Goal: Transaction & Acquisition: Book appointment/travel/reservation

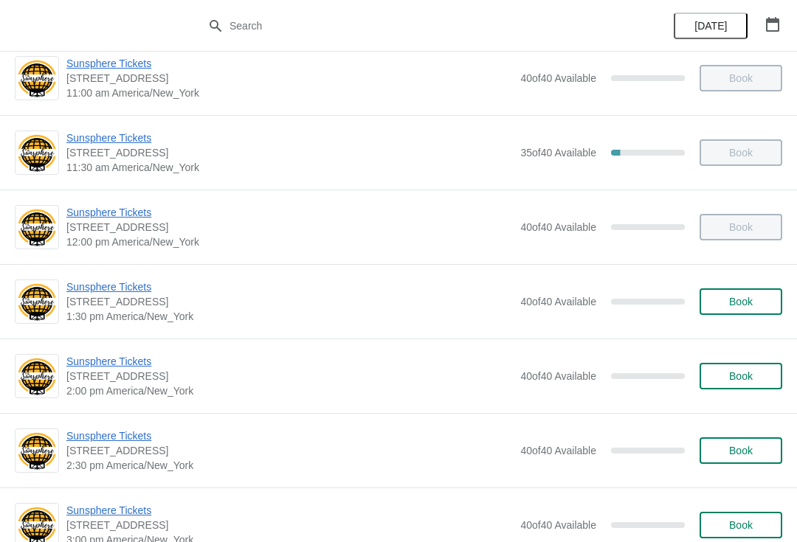
scroll to position [269, 0]
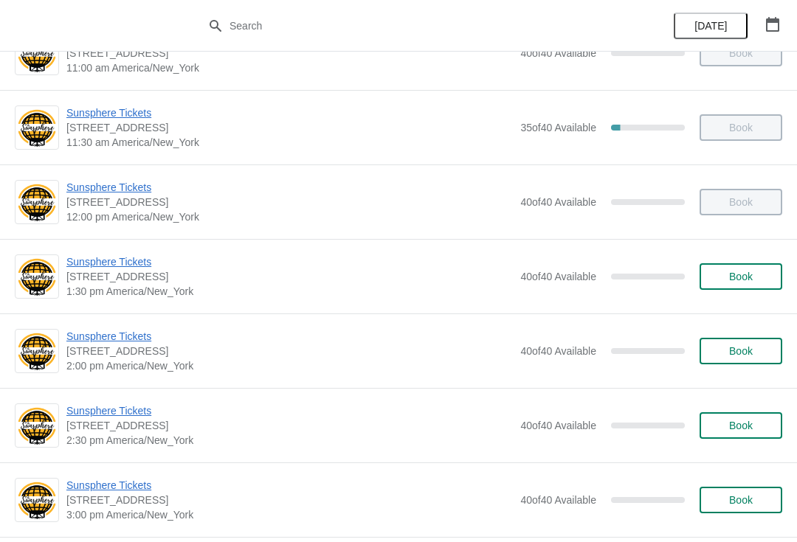
click at [756, 288] on button "Book" at bounding box center [740, 276] width 83 height 27
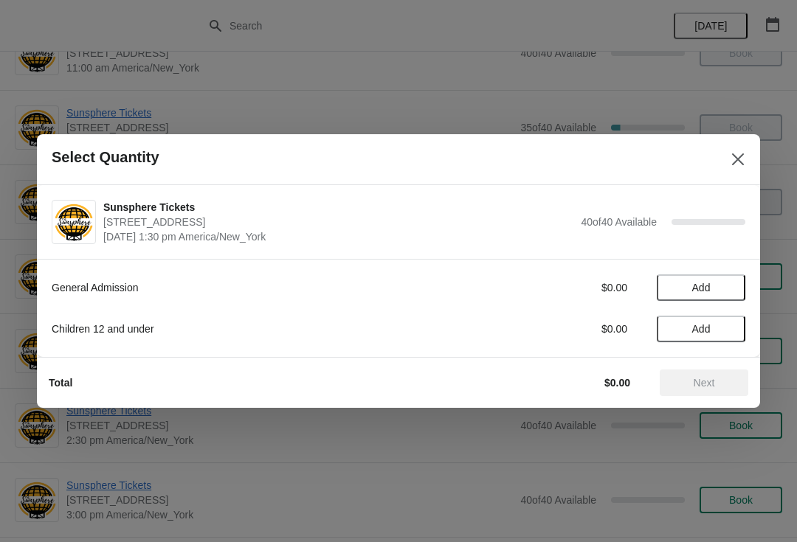
click at [734, 287] on button "Add" at bounding box center [701, 287] width 89 height 27
click at [730, 370] on button "Next" at bounding box center [704, 383] width 89 height 27
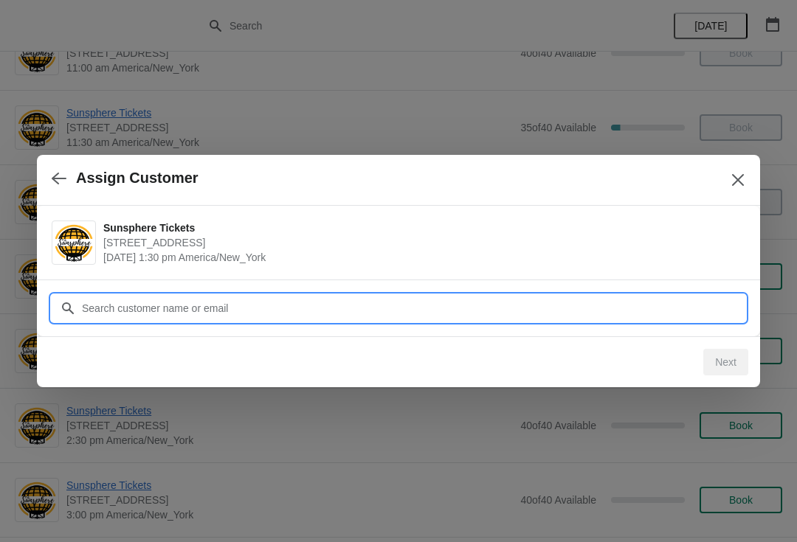
click at [614, 309] on input "Customer" at bounding box center [413, 308] width 664 height 27
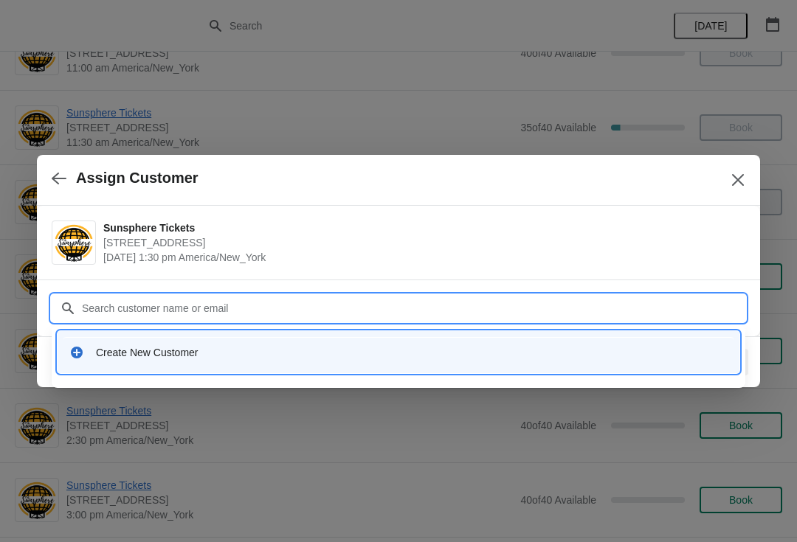
click at [429, 334] on div "Create New Customer" at bounding box center [399, 352] width 682 height 42
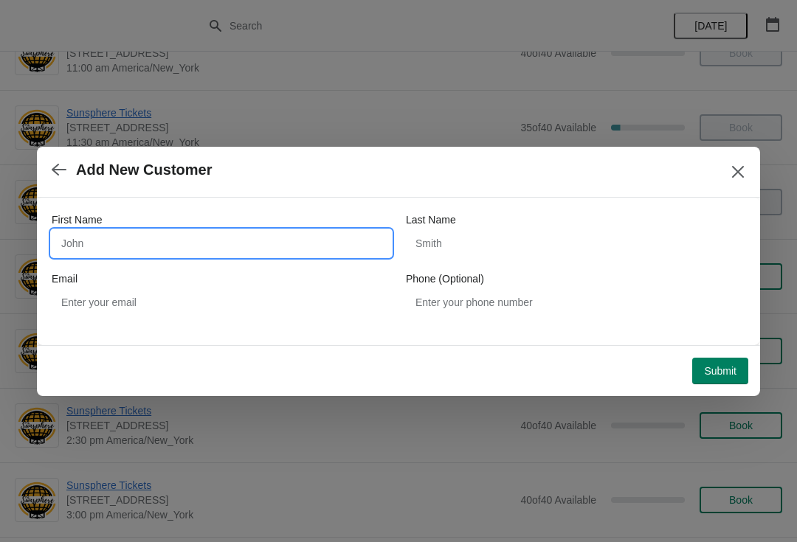
click at [232, 243] on input "First Name" at bounding box center [221, 243] width 339 height 27
type input "W"
click at [727, 359] on button "Submit" at bounding box center [720, 371] width 56 height 27
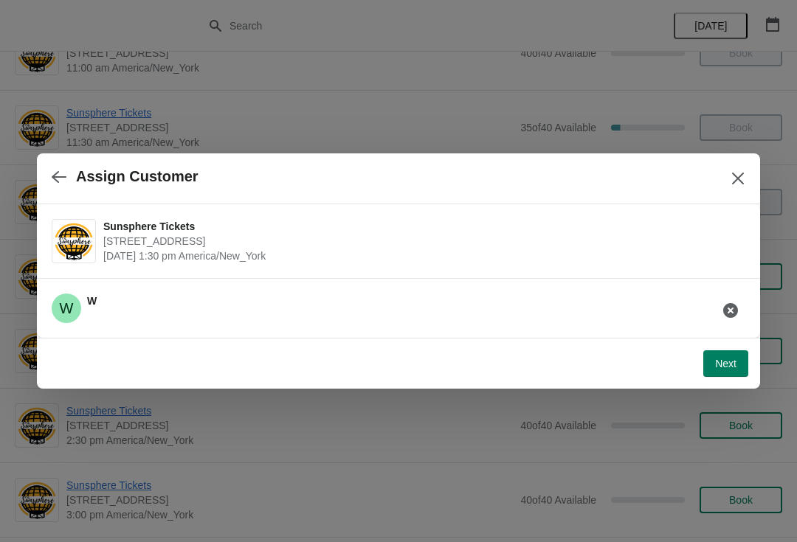
click at [733, 354] on button "Next" at bounding box center [725, 363] width 45 height 27
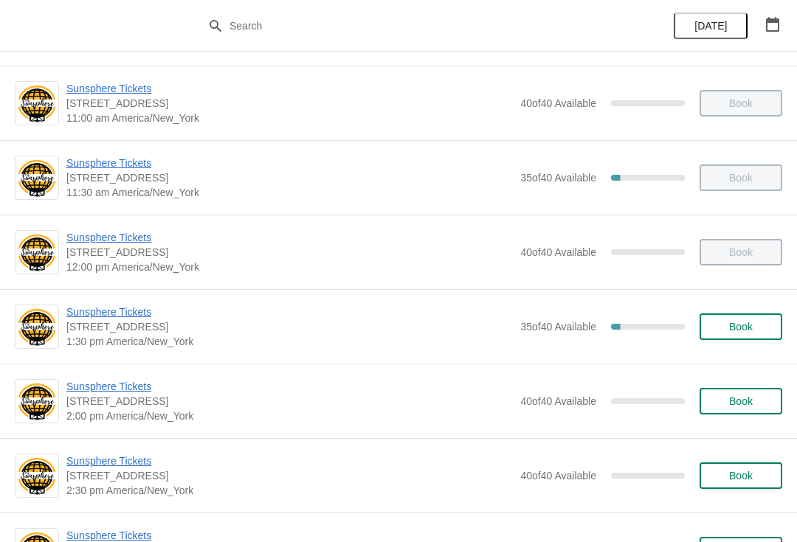
scroll to position [248, 0]
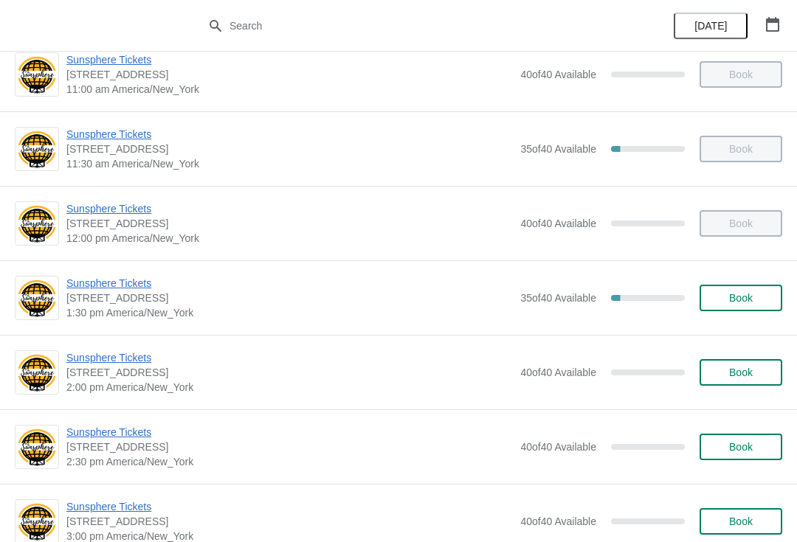
click at [741, 305] on button "Book" at bounding box center [740, 298] width 83 height 27
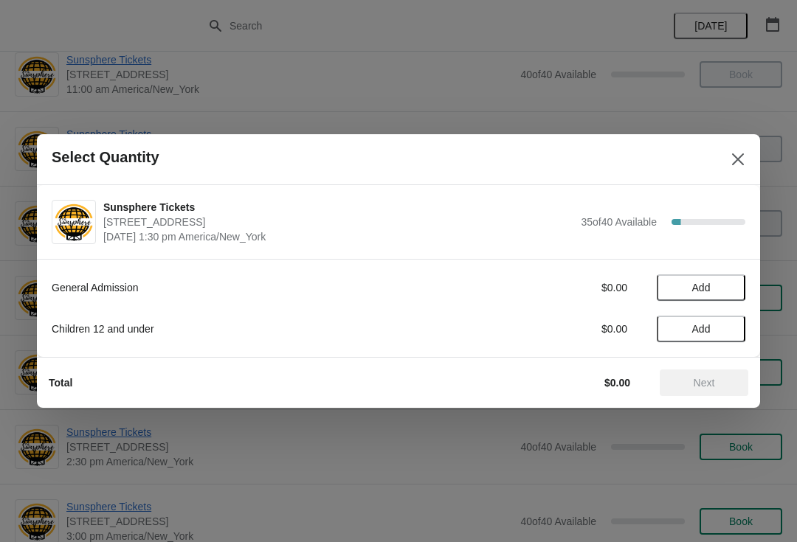
click at [710, 288] on span "Add" at bounding box center [701, 288] width 18 height 12
click at [722, 293] on icon at bounding box center [726, 287] width 15 height 15
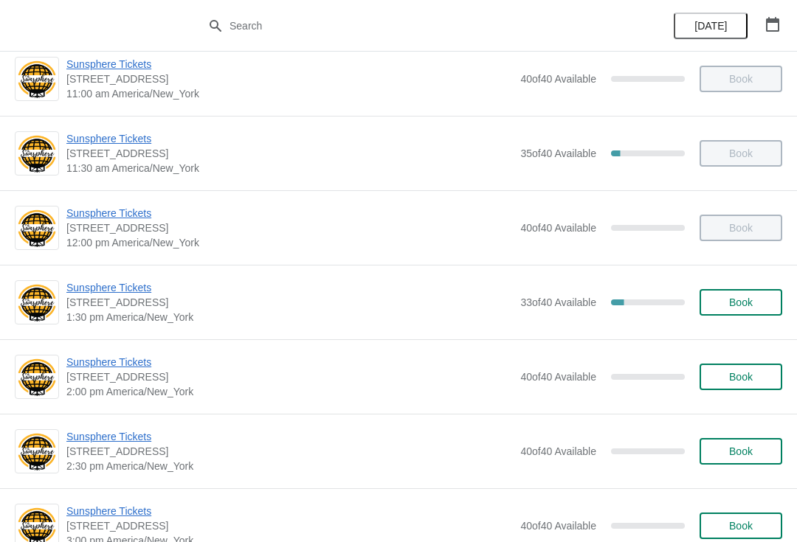
scroll to position [246, 0]
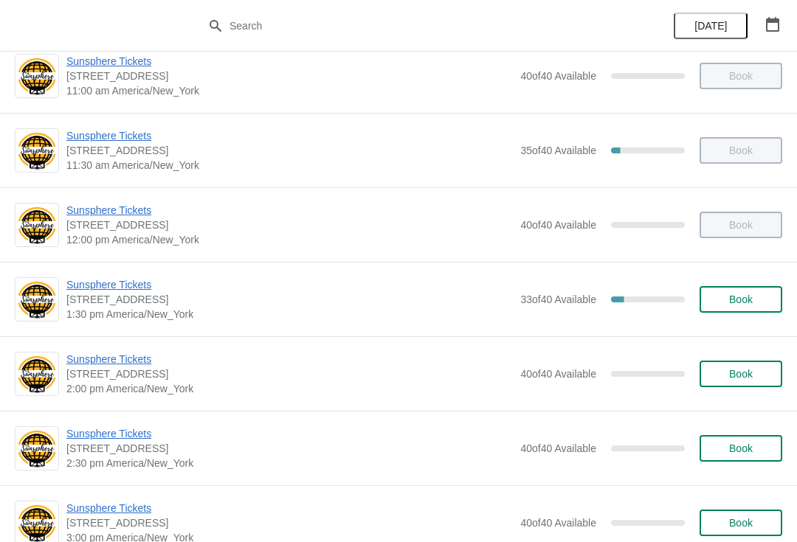
click at [724, 323] on div "Sunsphere Tickets [STREET_ADDRESS] 1:30 pm [GEOGRAPHIC_DATA]/New_York 33 of 40 …" at bounding box center [398, 299] width 797 height 75
click at [739, 304] on span "Book" at bounding box center [741, 300] width 24 height 12
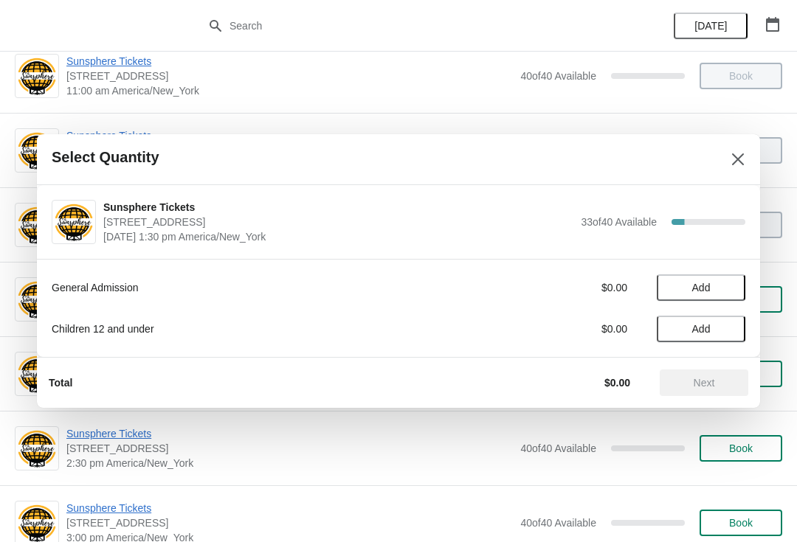
click at [722, 289] on span "Add" at bounding box center [701, 288] width 62 height 12
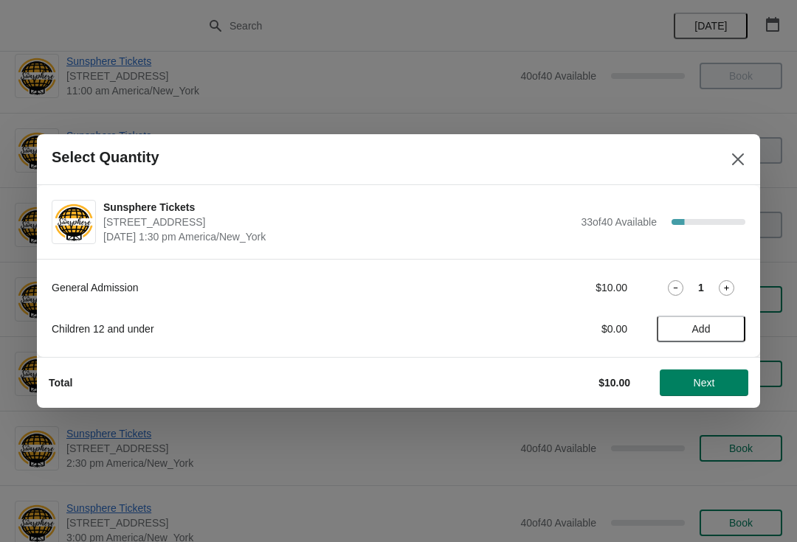
click at [683, 377] on span "Next" at bounding box center [703, 383] width 65 height 12
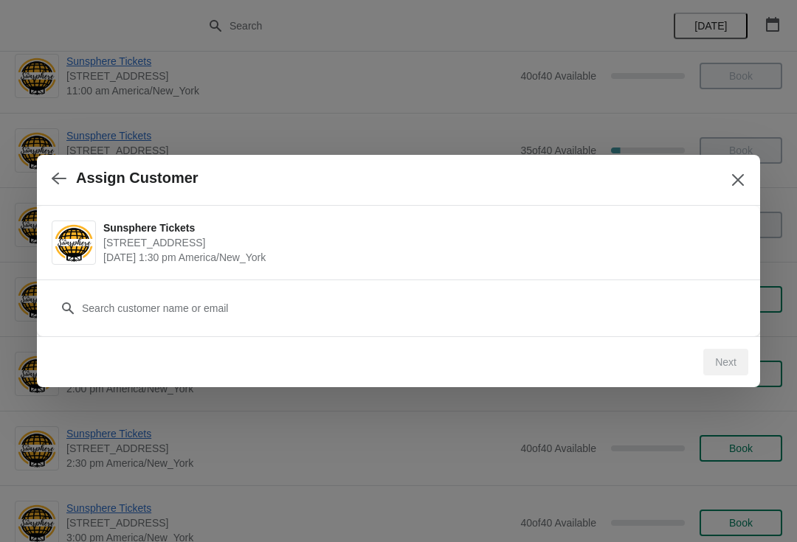
click at [69, 182] on button "button" at bounding box center [59, 178] width 27 height 29
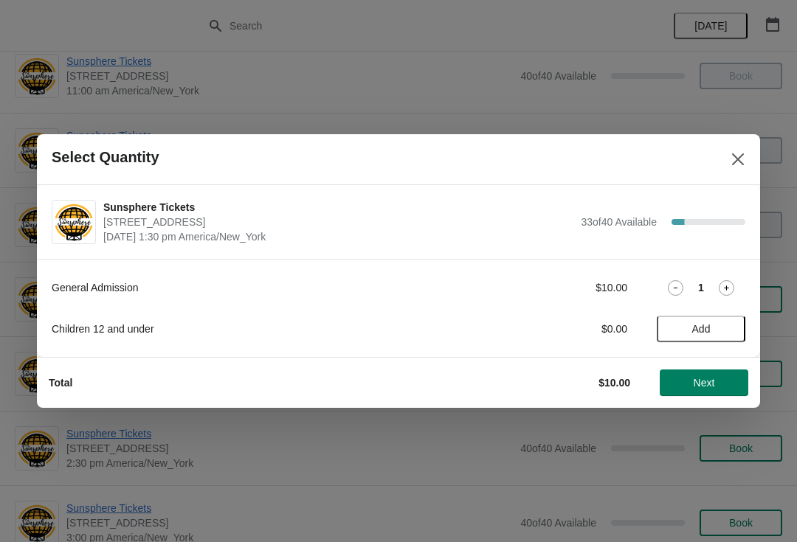
click at [719, 287] on icon at bounding box center [726, 287] width 15 height 15
click at [700, 373] on button "Next" at bounding box center [704, 383] width 89 height 27
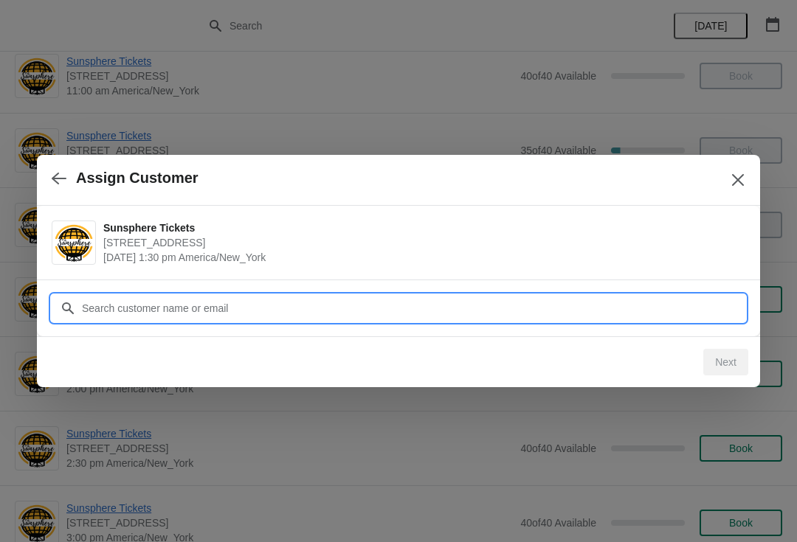
click at [340, 311] on input "Customer" at bounding box center [413, 308] width 664 height 27
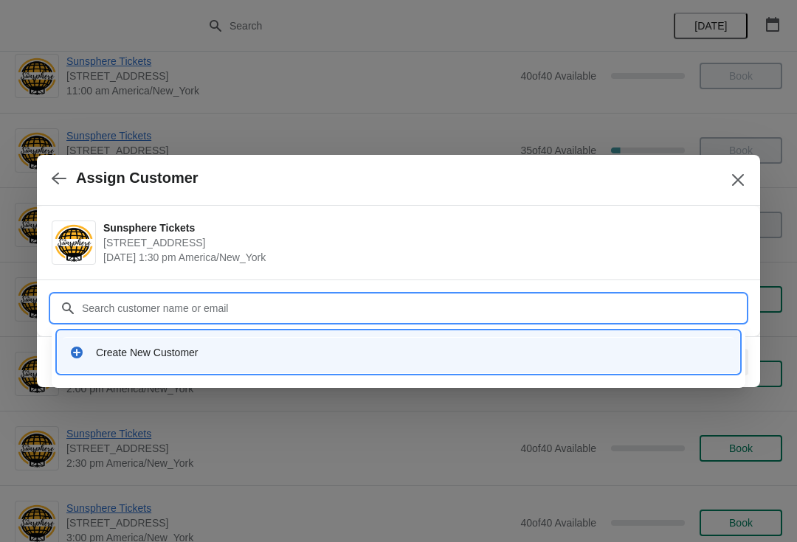
type input "W"
click at [264, 358] on div "Create New Customer" at bounding box center [412, 352] width 632 height 15
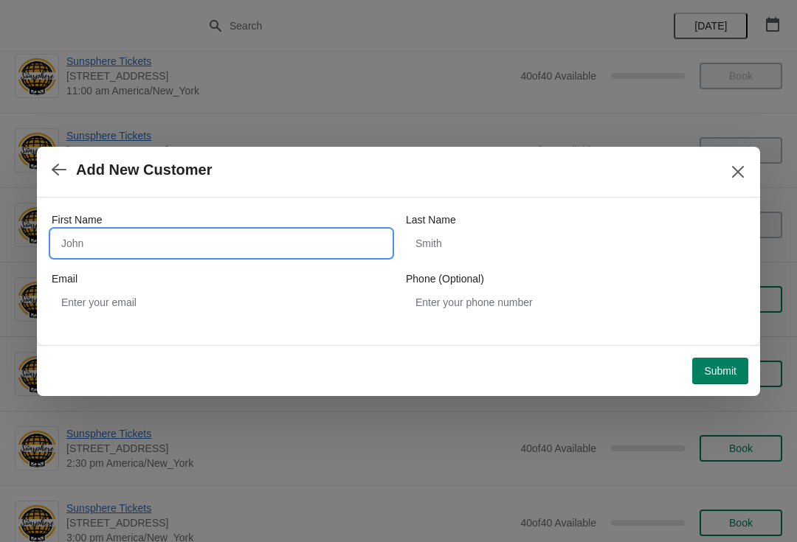
click at [212, 230] on input "First Name" at bounding box center [221, 243] width 339 height 27
type input "W"
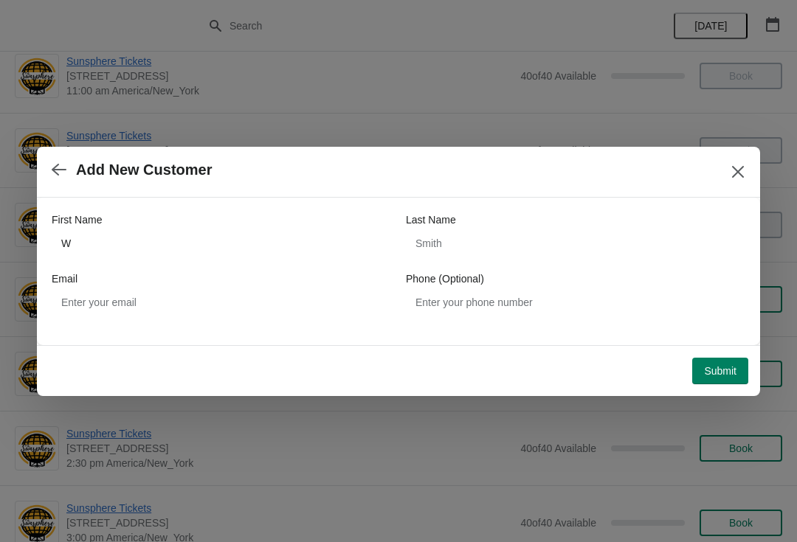
click at [730, 358] on button "Submit" at bounding box center [720, 371] width 56 height 27
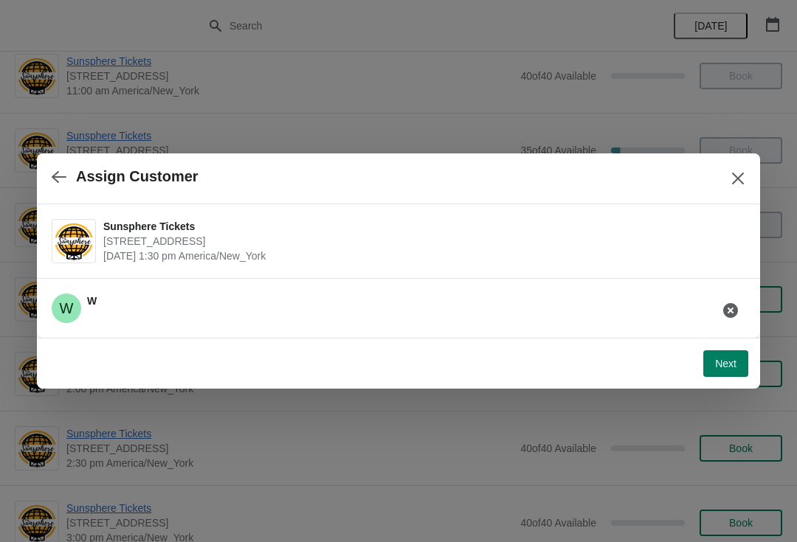
click at [723, 355] on button "Next" at bounding box center [725, 363] width 45 height 27
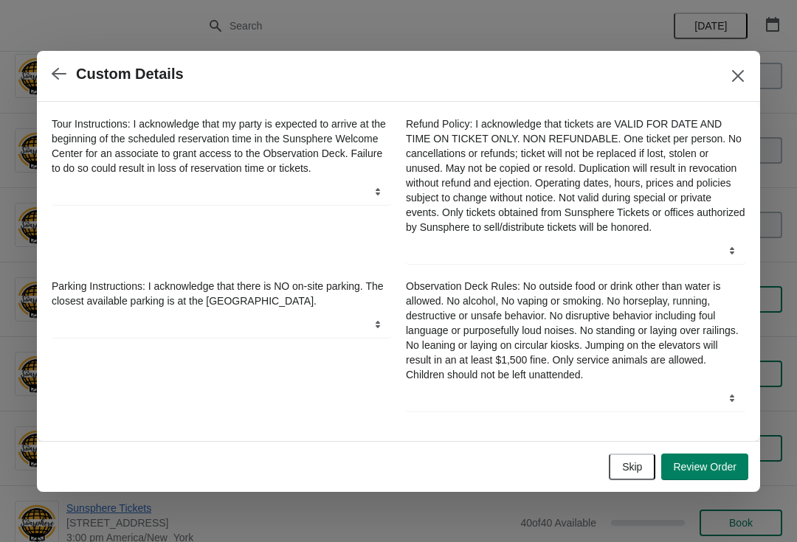
click at [643, 473] on button "Skip" at bounding box center [632, 467] width 46 height 27
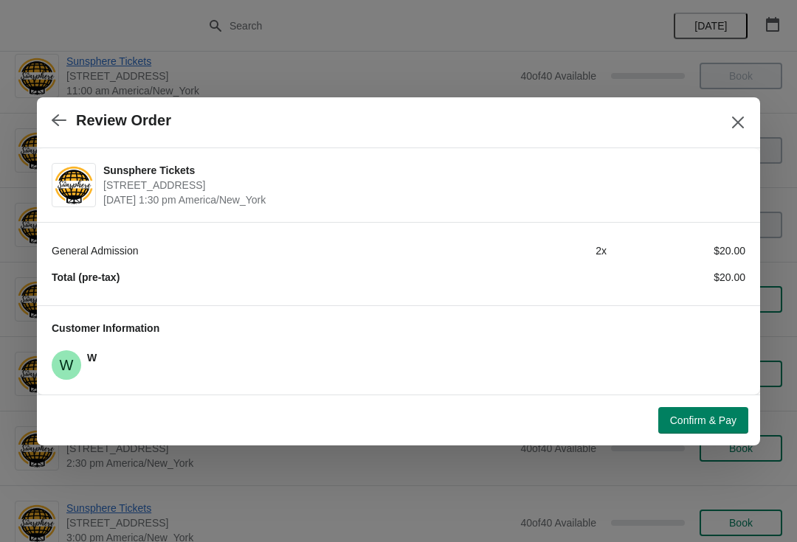
click at [725, 401] on div "Confirm & Pay" at bounding box center [395, 417] width 705 height 32
click at [684, 417] on span "Confirm & Pay" at bounding box center [703, 421] width 66 height 12
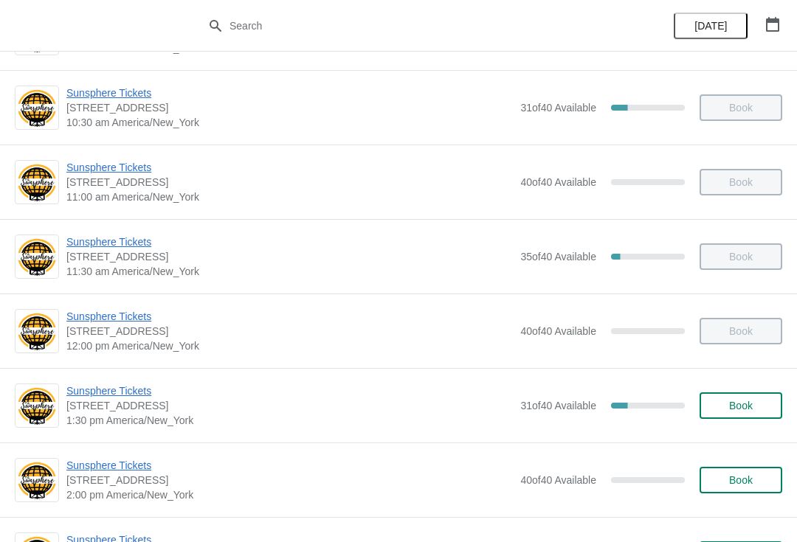
scroll to position [219, 0]
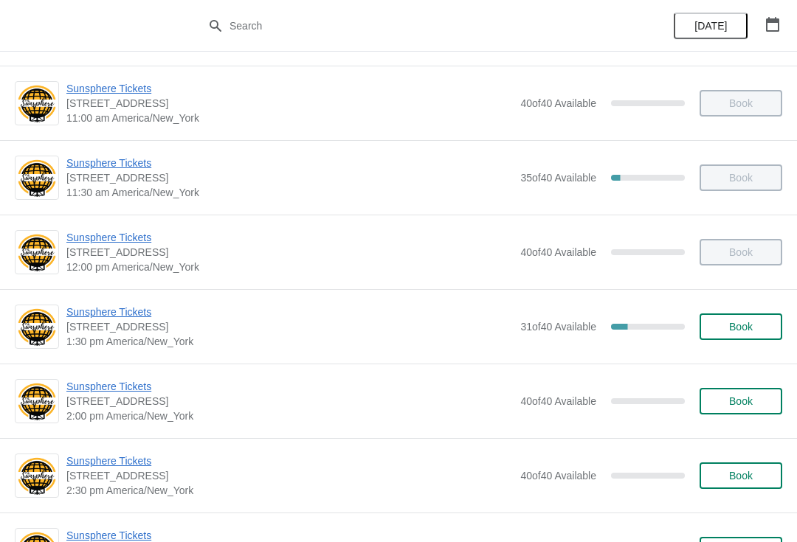
click at [744, 323] on span "Book" at bounding box center [741, 327] width 24 height 12
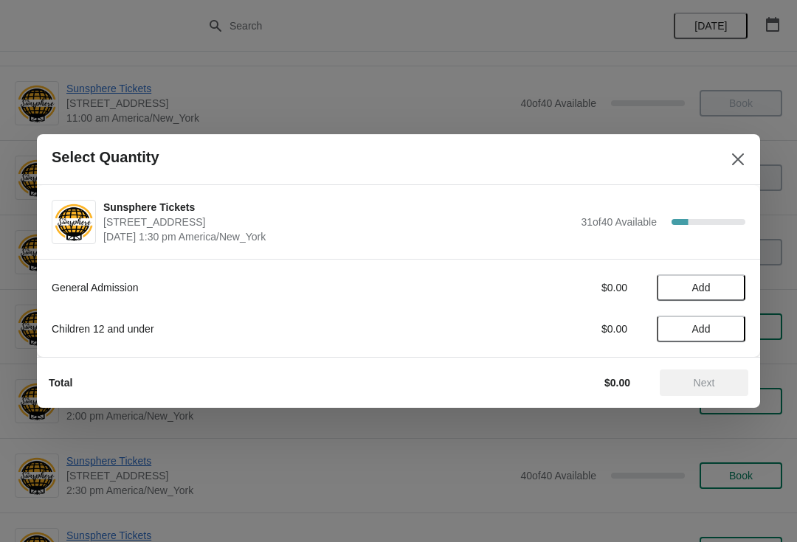
click at [720, 291] on span "Add" at bounding box center [701, 288] width 62 height 12
click at [694, 376] on button "Next" at bounding box center [704, 383] width 89 height 27
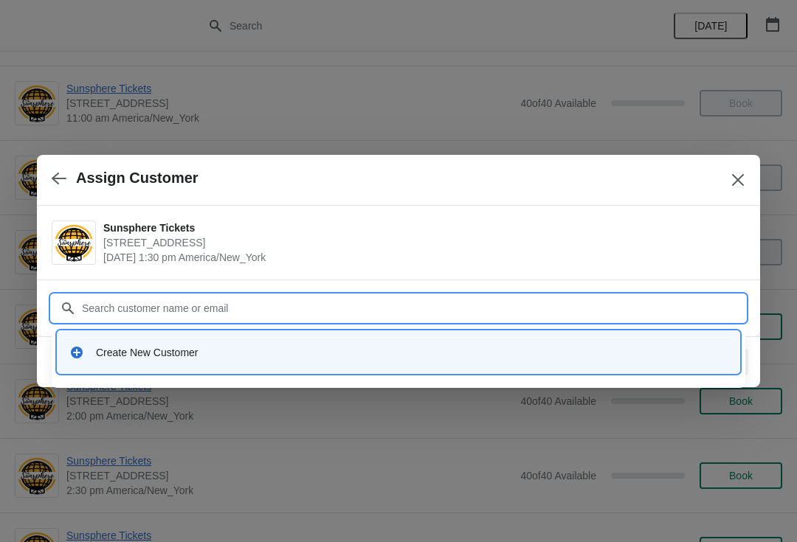
click at [393, 345] on div "Create New Customer" at bounding box center [412, 352] width 632 height 15
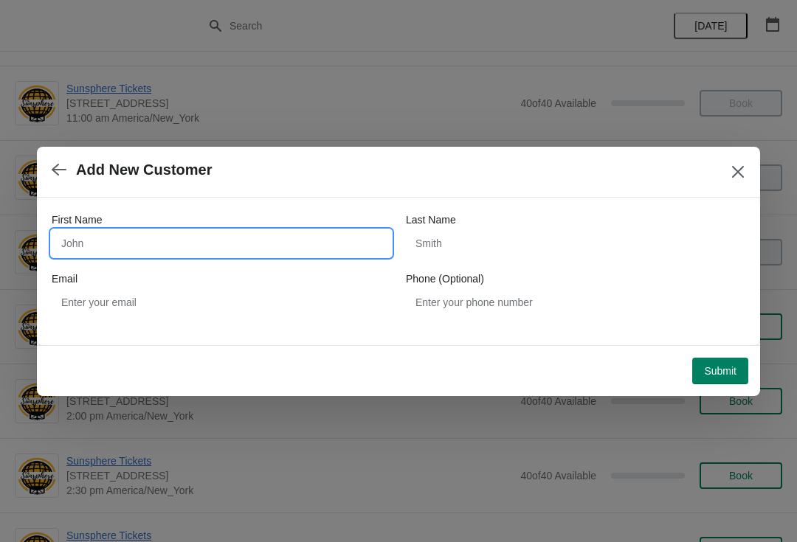
click at [270, 248] on input "First Name" at bounding box center [221, 243] width 339 height 27
type input "W"
click at [734, 358] on button "Submit" at bounding box center [720, 371] width 56 height 27
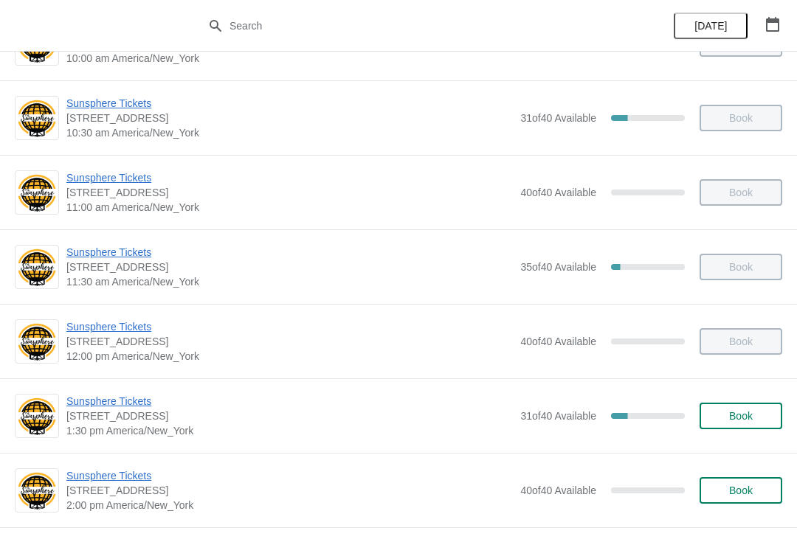
scroll to position [128, 0]
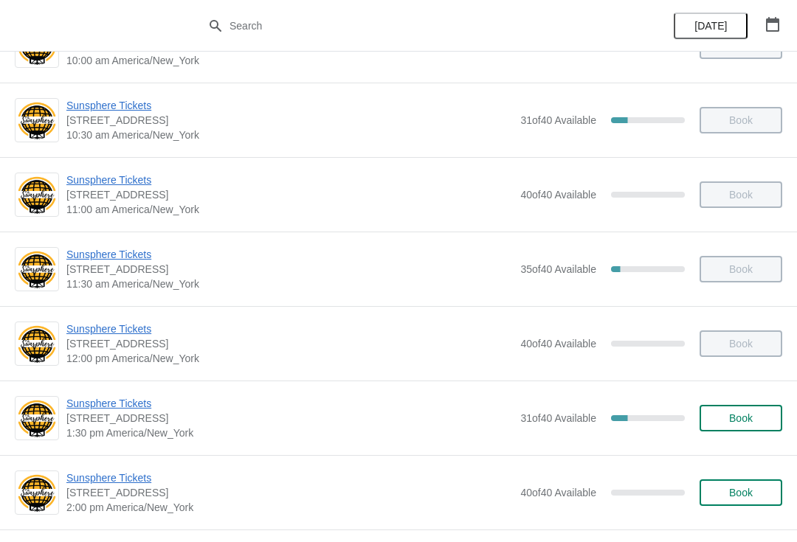
click at [758, 417] on span "Book" at bounding box center [741, 418] width 56 height 12
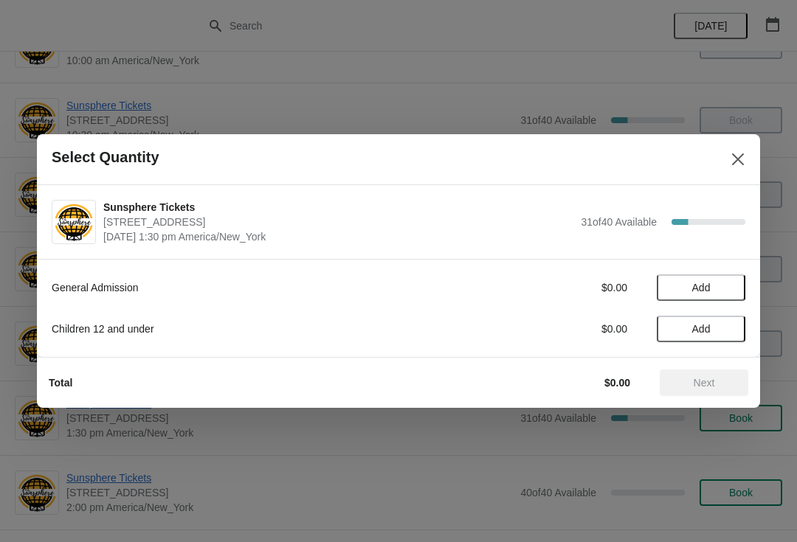
click at [729, 291] on span "Add" at bounding box center [701, 288] width 62 height 12
click at [732, 286] on icon at bounding box center [726, 287] width 15 height 15
click at [735, 325] on button "Add" at bounding box center [701, 329] width 89 height 27
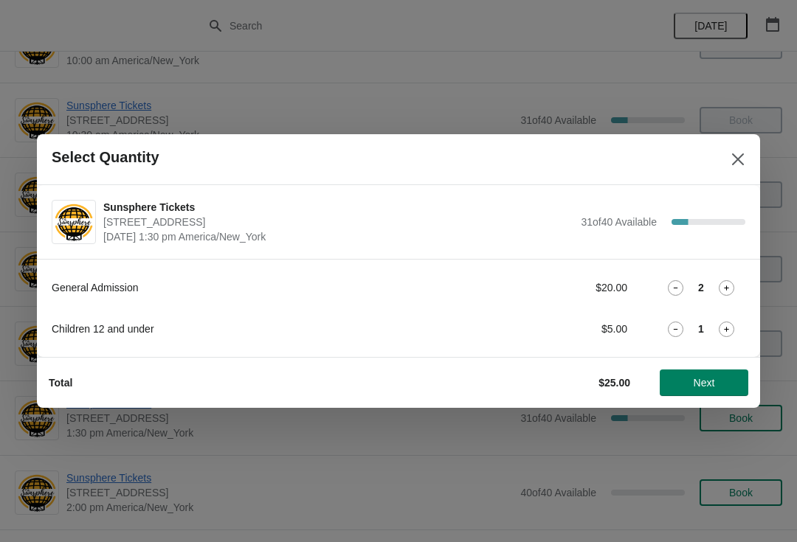
click at [719, 385] on span "Next" at bounding box center [703, 383] width 65 height 12
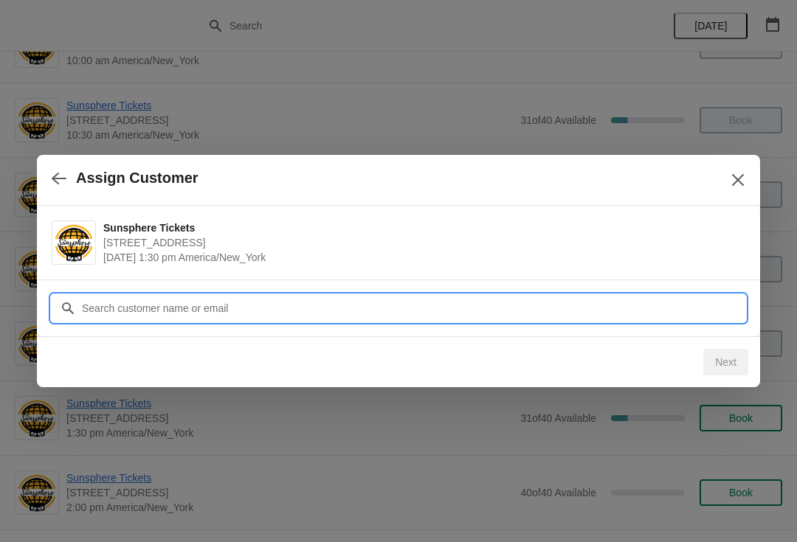
click at [675, 308] on input "Customer" at bounding box center [413, 308] width 664 height 27
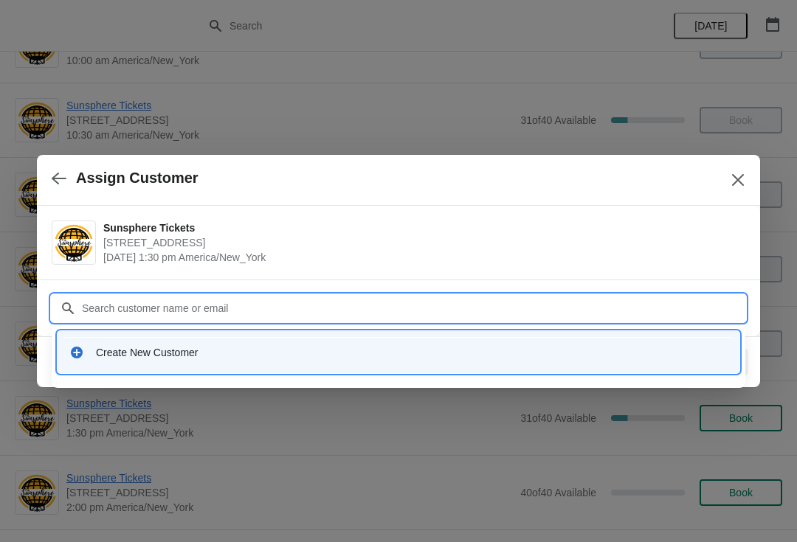
click at [526, 354] on div "Create New Customer" at bounding box center [412, 352] width 632 height 15
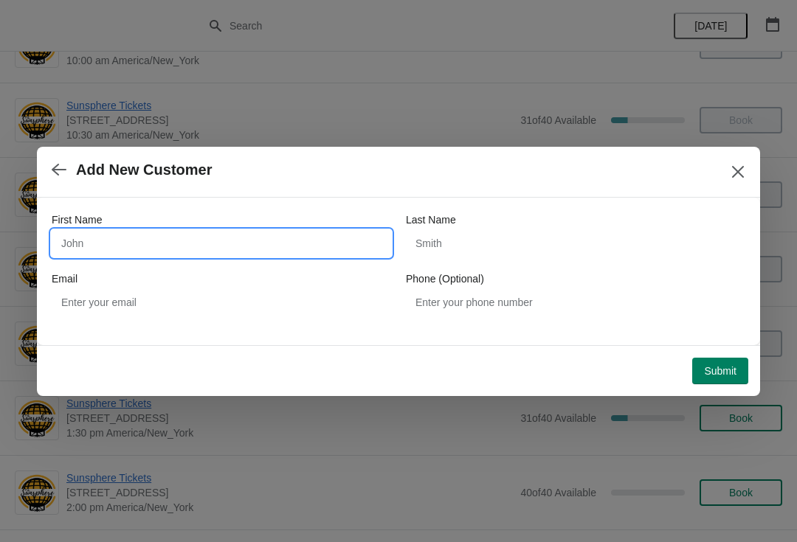
click at [193, 255] on input "First Name" at bounding box center [221, 243] width 339 height 27
type input "Walkin"
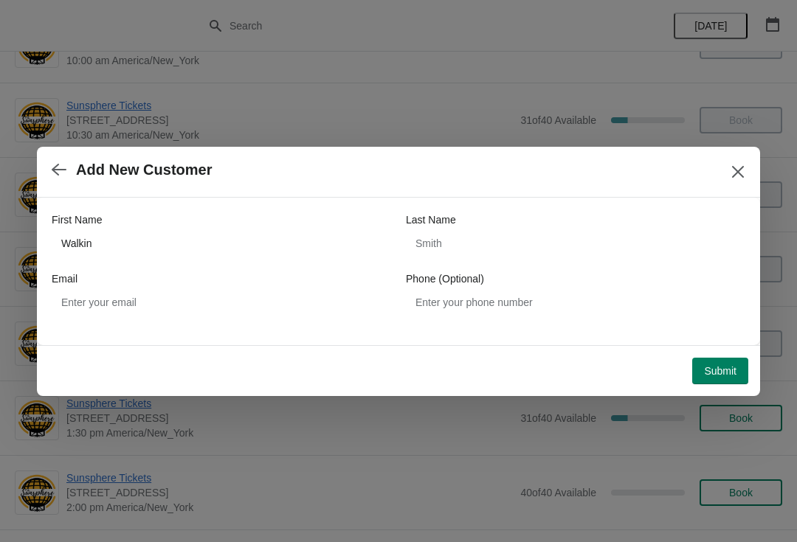
click at [729, 369] on span "Submit" at bounding box center [720, 371] width 32 height 12
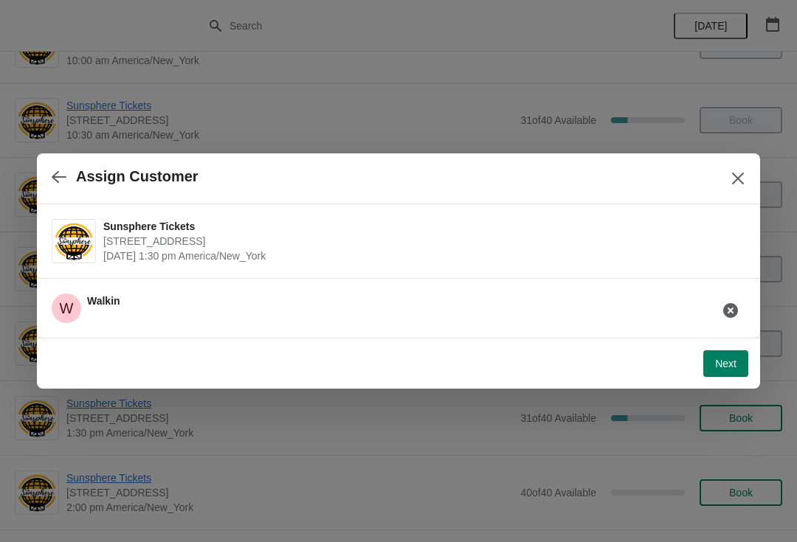
click at [720, 353] on button "Next" at bounding box center [725, 363] width 45 height 27
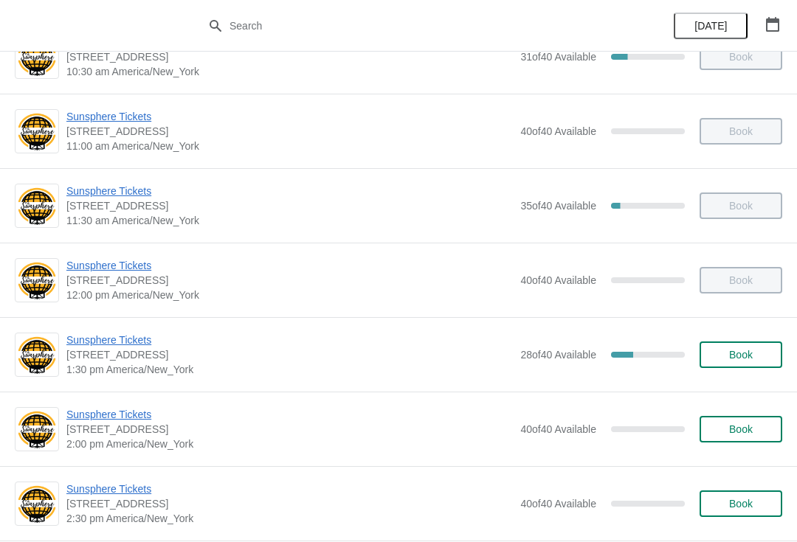
scroll to position [203, 0]
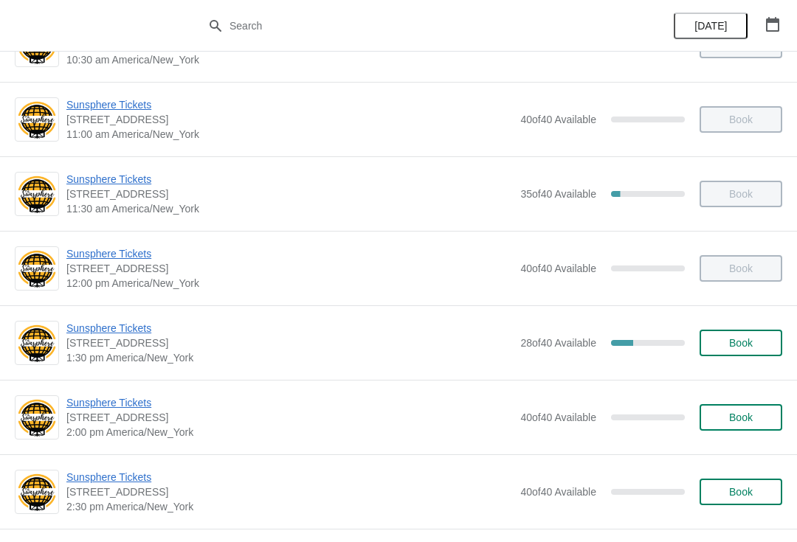
click at [766, 347] on span "Book" at bounding box center [741, 343] width 56 height 12
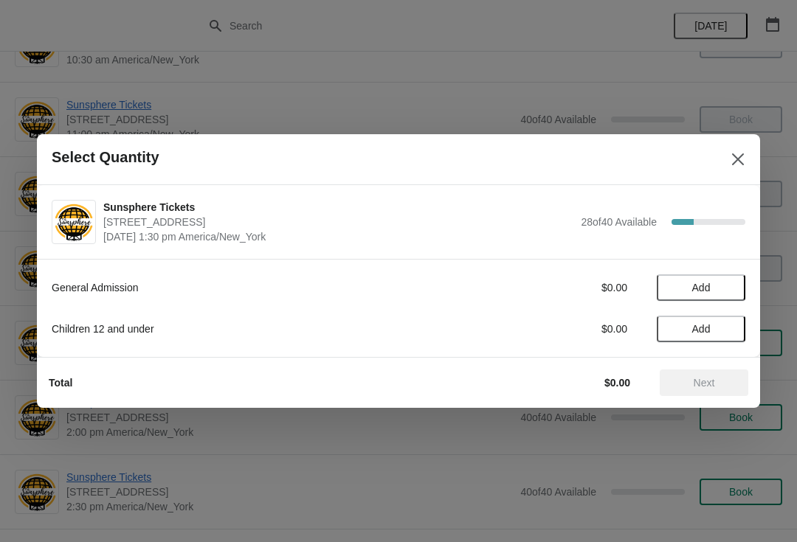
click at [705, 287] on span "Add" at bounding box center [701, 288] width 18 height 12
click at [710, 333] on span "Add" at bounding box center [701, 329] width 18 height 12
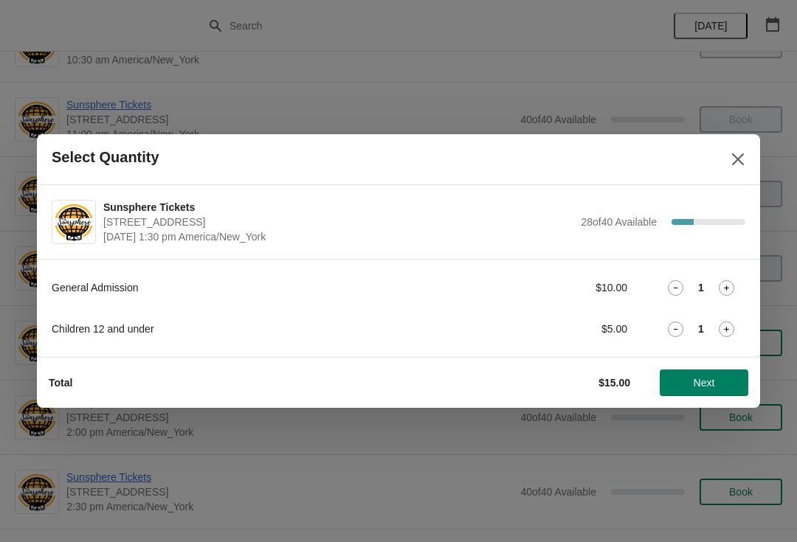
click at [725, 390] on button "Next" at bounding box center [704, 383] width 89 height 27
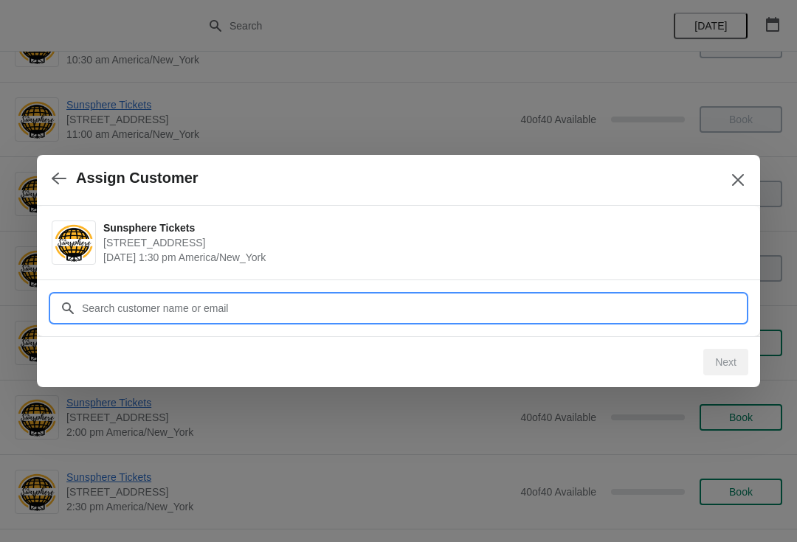
click at [438, 302] on input "Customer" at bounding box center [413, 308] width 664 height 27
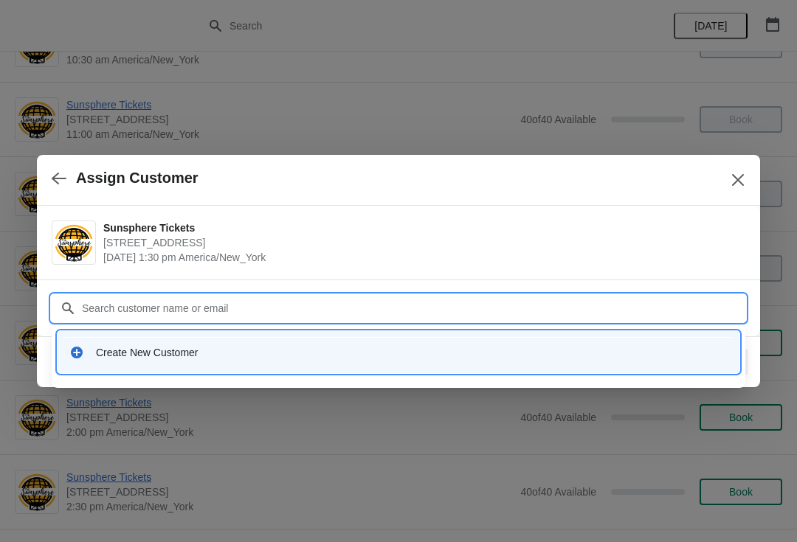
click at [288, 339] on div "Create New Customer" at bounding box center [398, 352] width 670 height 30
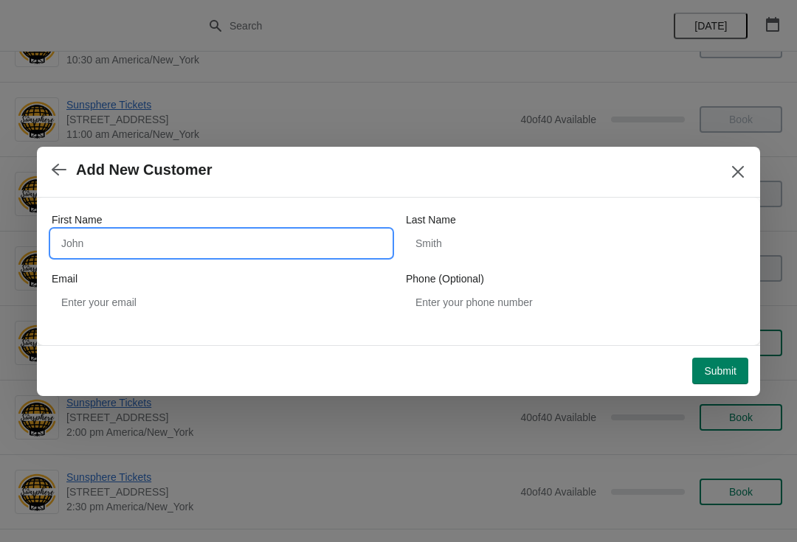
click at [212, 244] on input "First Name" at bounding box center [221, 243] width 339 height 27
type input "Walkin"
click at [728, 368] on span "Submit" at bounding box center [720, 371] width 32 height 12
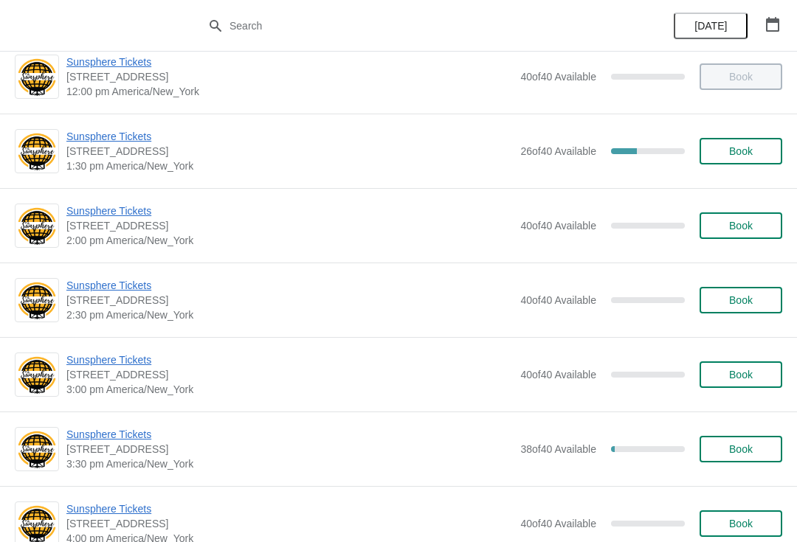
scroll to position [393, 0]
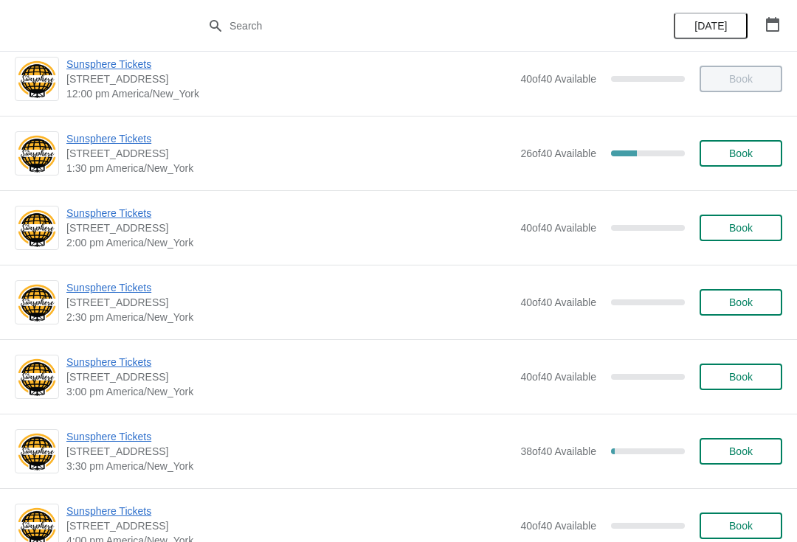
click at [743, 146] on button "Book" at bounding box center [740, 153] width 83 height 27
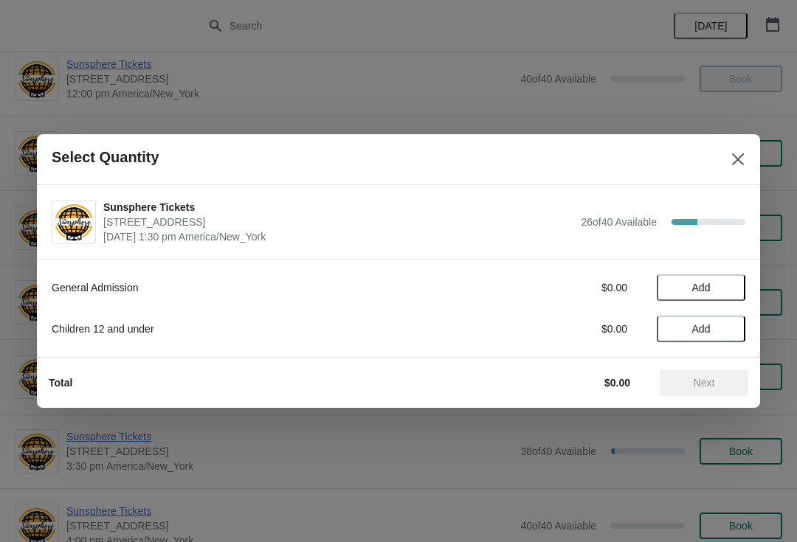
click at [720, 287] on span "Add" at bounding box center [701, 288] width 62 height 12
click at [711, 284] on div "1" at bounding box center [701, 287] width 89 height 15
click at [700, 285] on strong "1" at bounding box center [701, 287] width 6 height 15
click at [732, 284] on icon at bounding box center [726, 287] width 15 height 15
click at [727, 287] on icon at bounding box center [726, 287] width 15 height 15
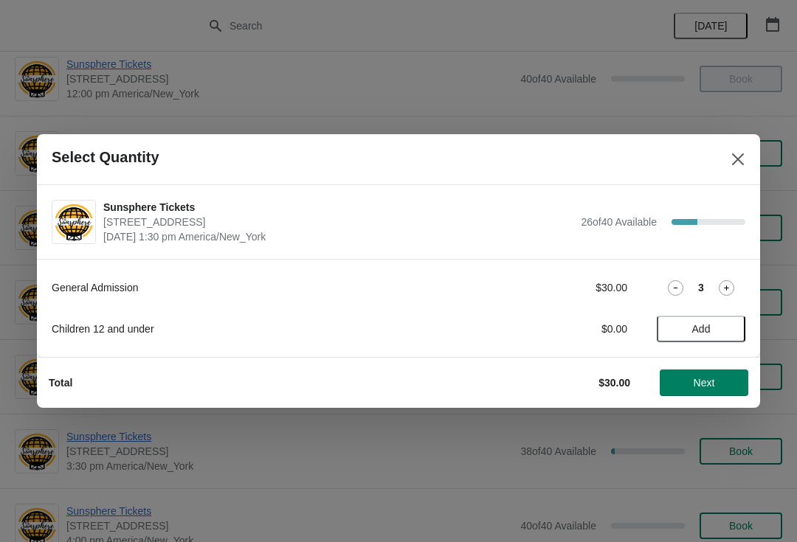
click at [733, 288] on icon at bounding box center [726, 287] width 15 height 15
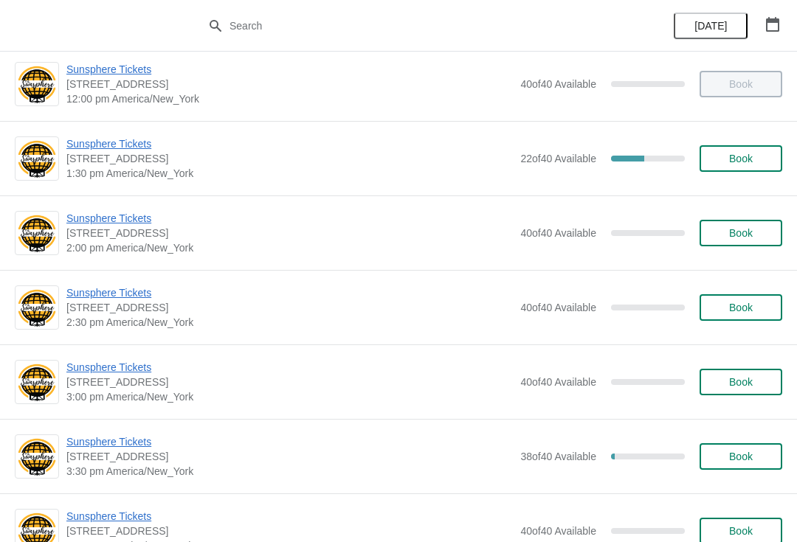
scroll to position [385, 0]
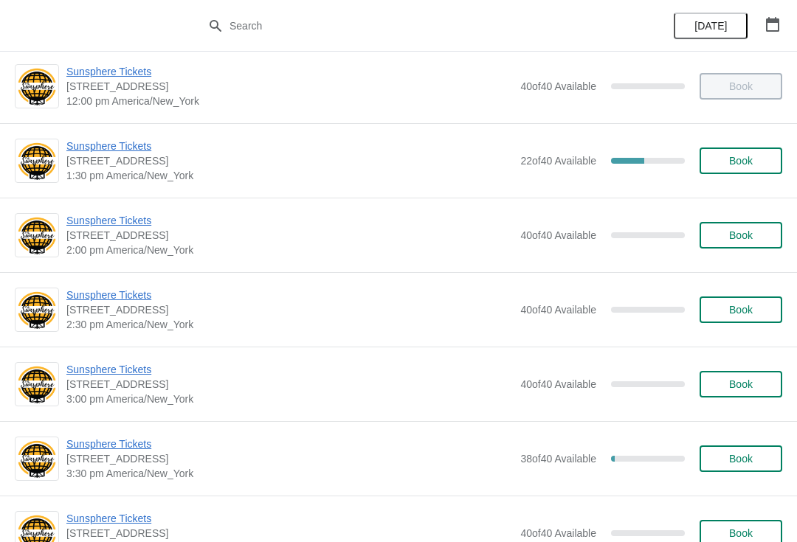
click at [725, 159] on span "Book" at bounding box center [741, 161] width 56 height 12
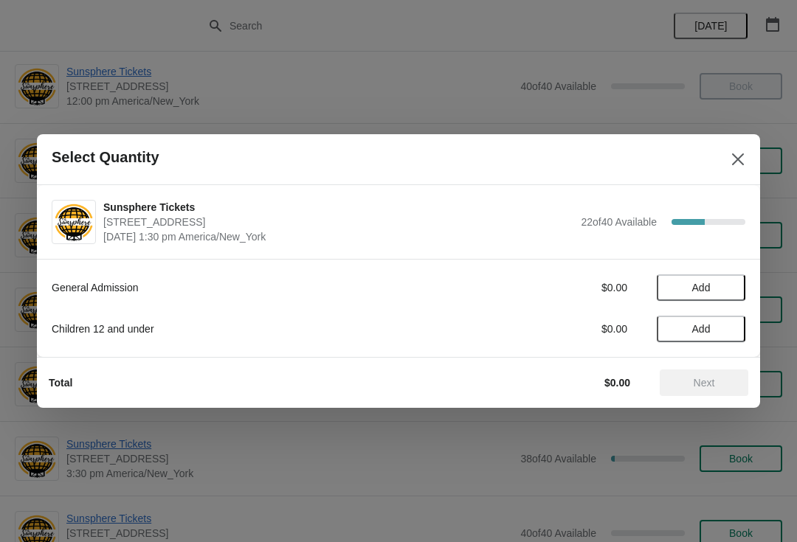
click at [725, 280] on button "Add" at bounding box center [701, 287] width 89 height 27
click at [719, 288] on icon at bounding box center [726, 287] width 15 height 15
click at [726, 289] on icon at bounding box center [726, 288] width 5 height 5
click at [711, 387] on span "Next" at bounding box center [704, 383] width 21 height 12
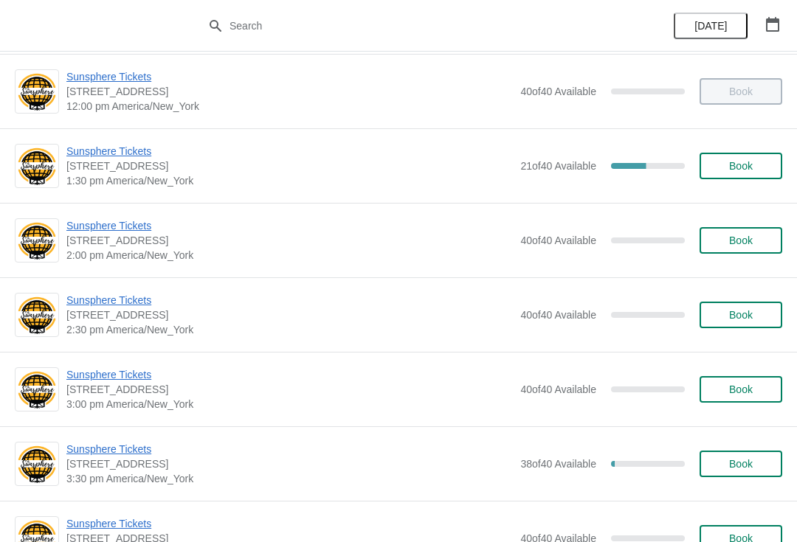
scroll to position [377, 0]
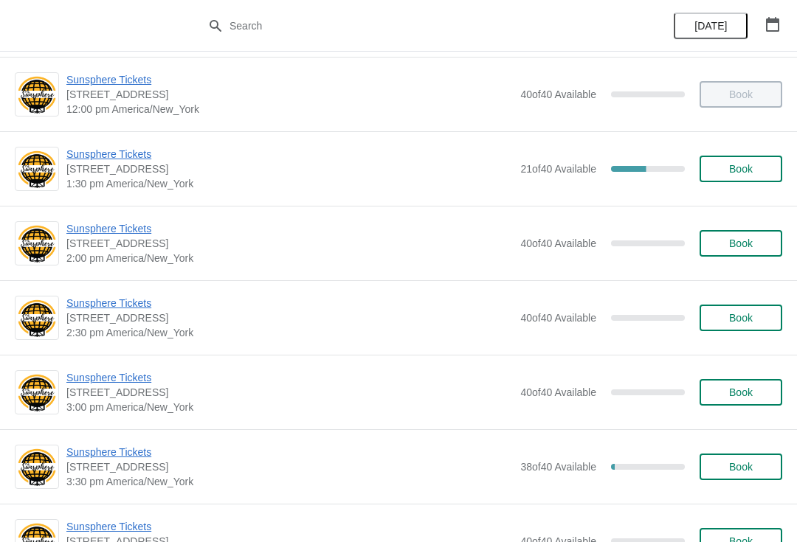
click at [747, 172] on span "Book" at bounding box center [741, 169] width 24 height 12
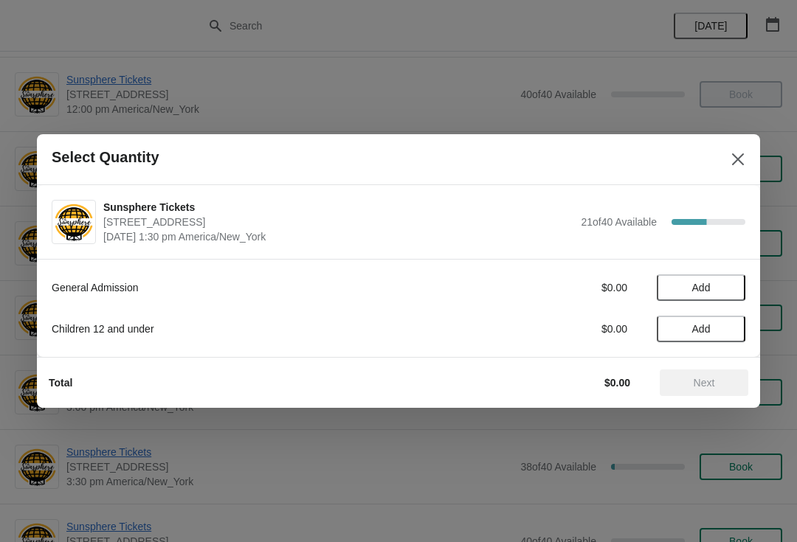
click at [710, 280] on button "Add" at bounding box center [701, 287] width 89 height 27
click at [705, 294] on div "1" at bounding box center [701, 287] width 89 height 15
click at [732, 286] on icon at bounding box center [726, 287] width 15 height 15
click at [713, 384] on span "Next" at bounding box center [704, 383] width 21 height 12
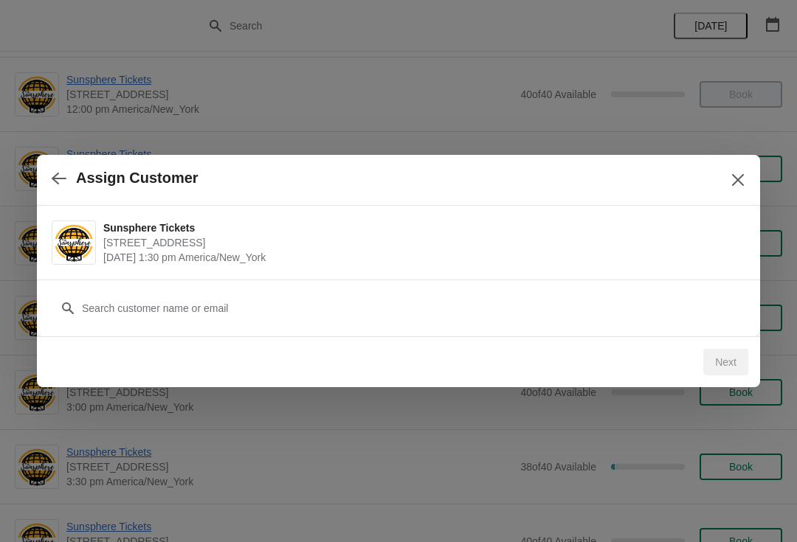
click at [449, 289] on div "Customer" at bounding box center [399, 300] width 694 height 41
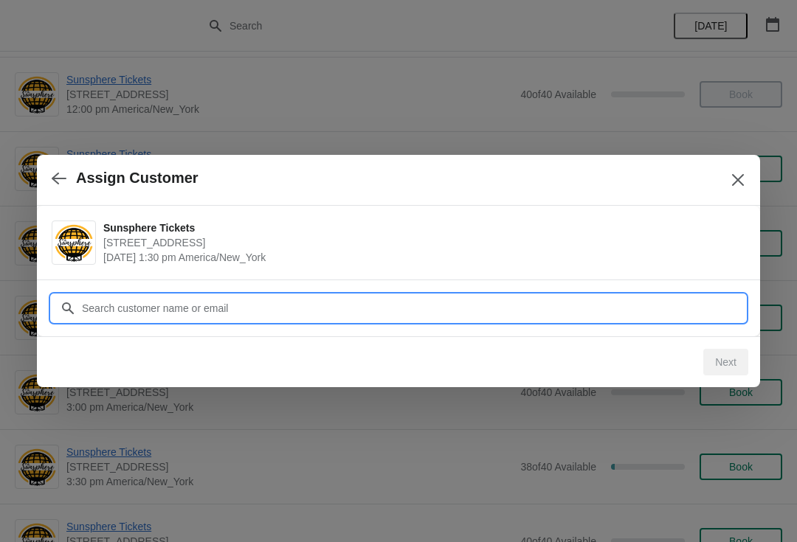
click at [454, 315] on input "Customer" at bounding box center [413, 308] width 664 height 27
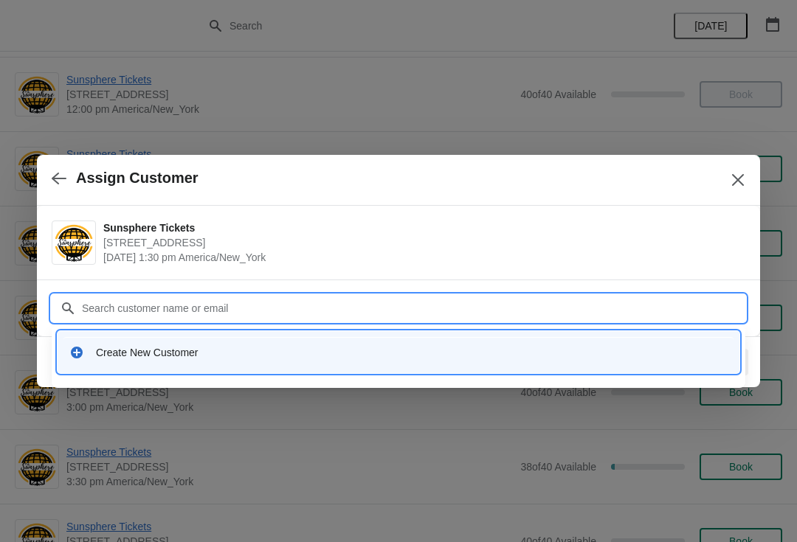
click at [286, 359] on div "Create New Customer" at bounding box center [412, 352] width 632 height 15
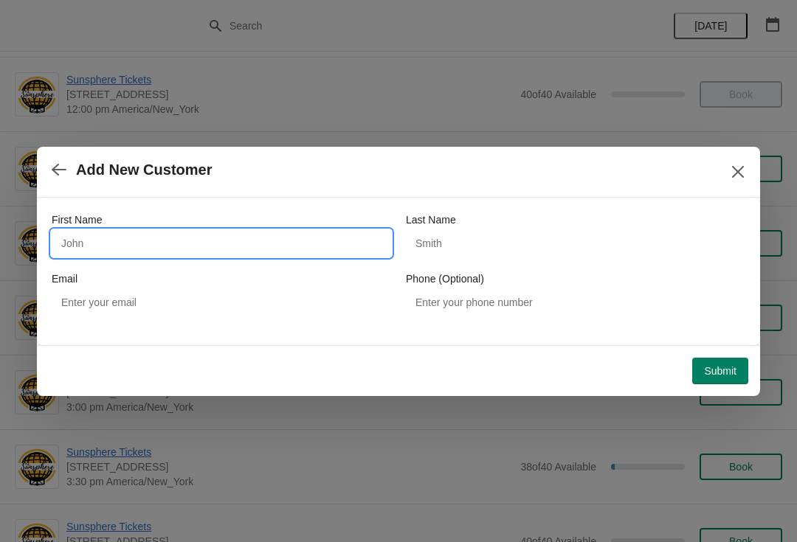
click at [173, 255] on input "First Name" at bounding box center [221, 243] width 339 height 27
type input "Walkin"
click at [717, 346] on div "Submit" at bounding box center [392, 365] width 711 height 38
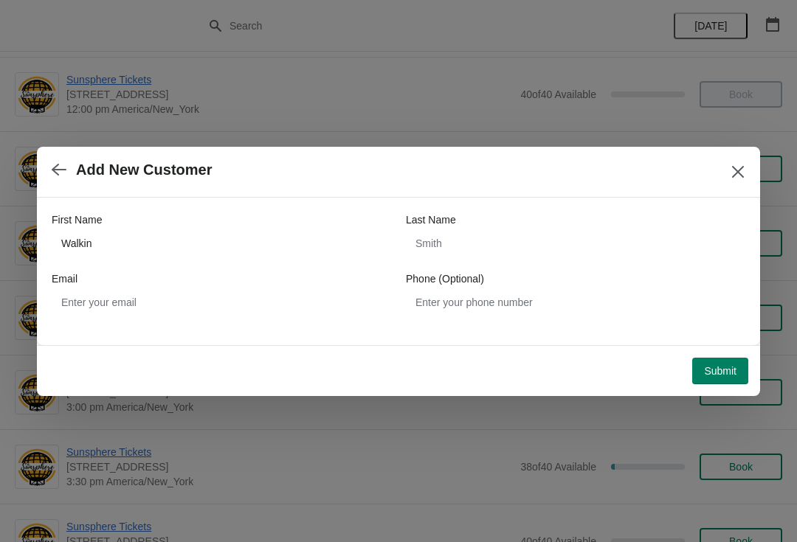
click at [728, 378] on button "Submit" at bounding box center [720, 371] width 56 height 27
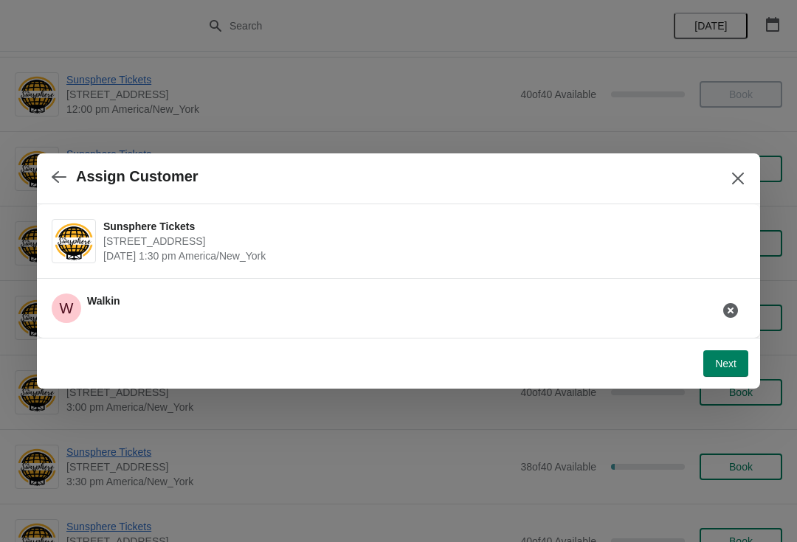
click at [739, 358] on button "Next" at bounding box center [725, 363] width 45 height 27
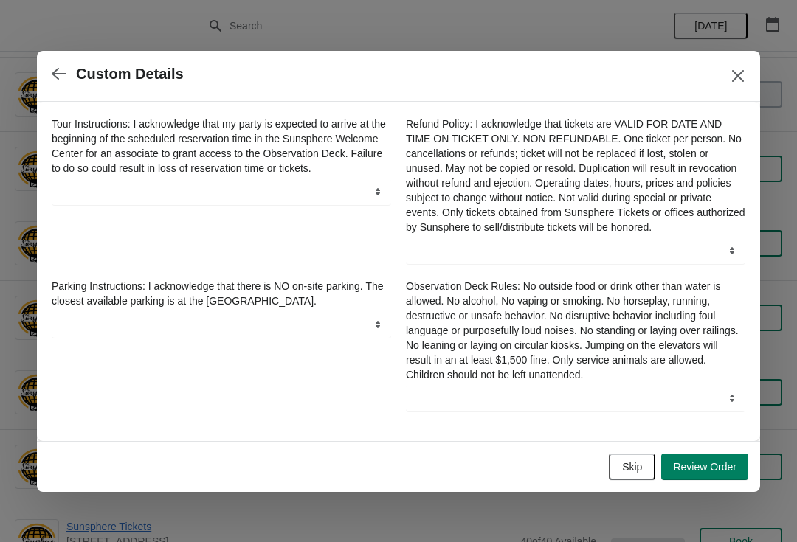
click at [707, 467] on span "Review Order" at bounding box center [704, 467] width 63 height 12
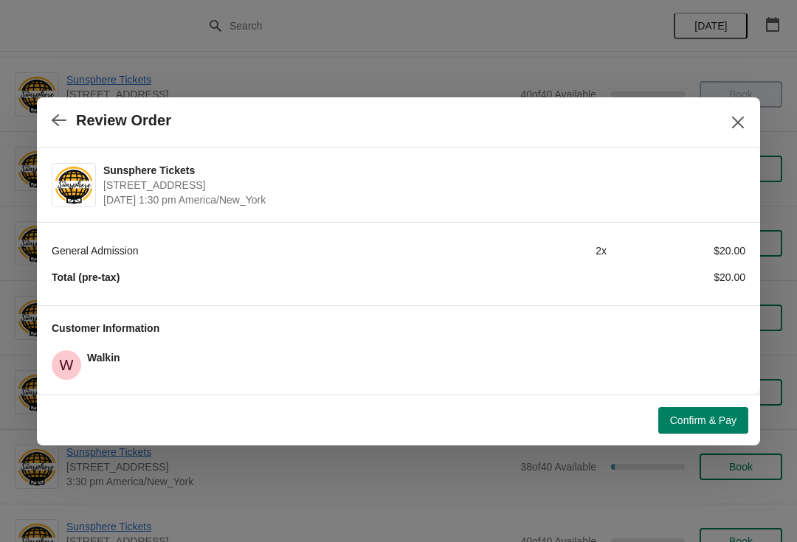
click at [691, 441] on div "Confirm & Pay" at bounding box center [398, 420] width 723 height 51
click at [680, 432] on button "Confirm & Pay" at bounding box center [703, 420] width 90 height 27
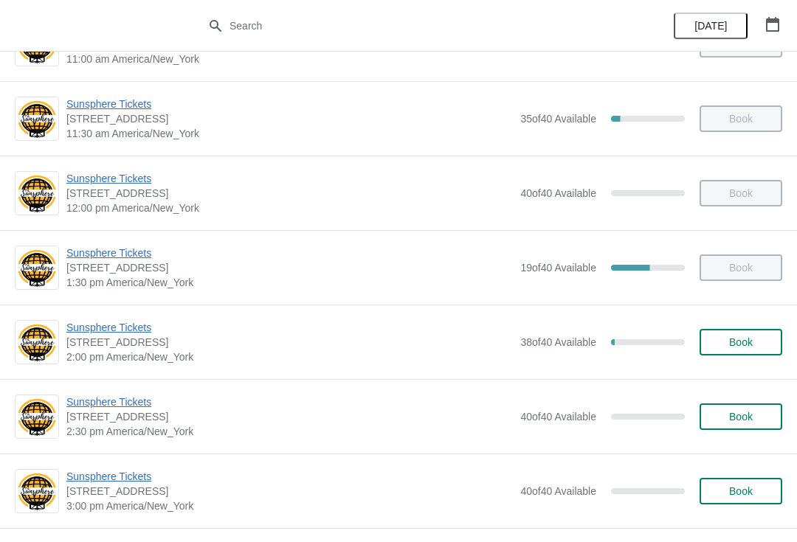
scroll to position [281, 0]
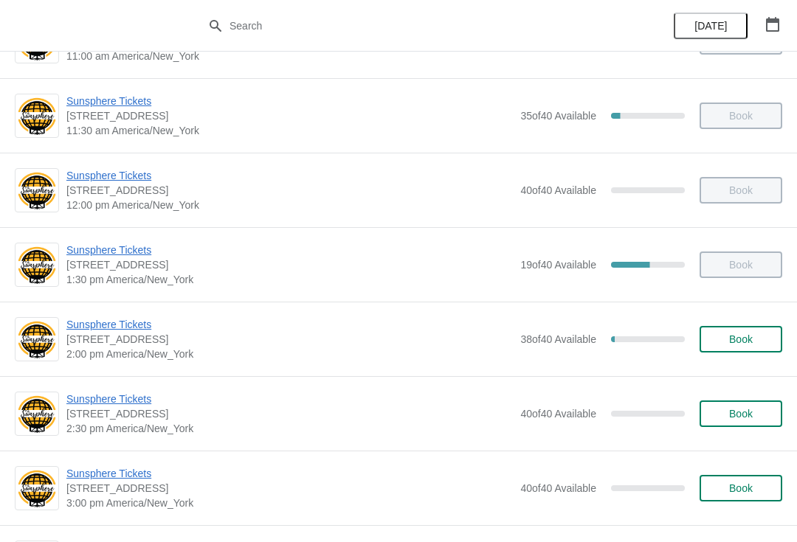
click at [766, 267] on div "Book" at bounding box center [733, 265] width 97 height 27
click at [745, 329] on button "Book" at bounding box center [740, 339] width 83 height 27
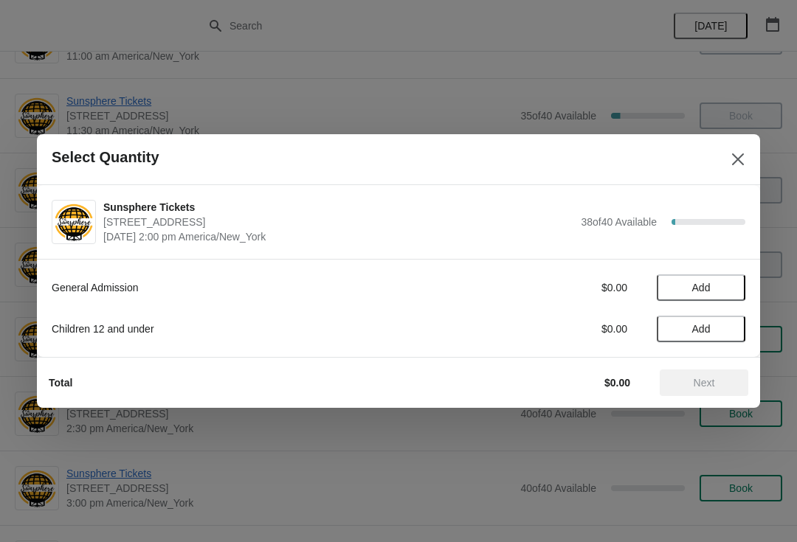
click at [713, 287] on span "Add" at bounding box center [701, 288] width 62 height 12
click at [723, 384] on span "Next" at bounding box center [703, 383] width 65 height 12
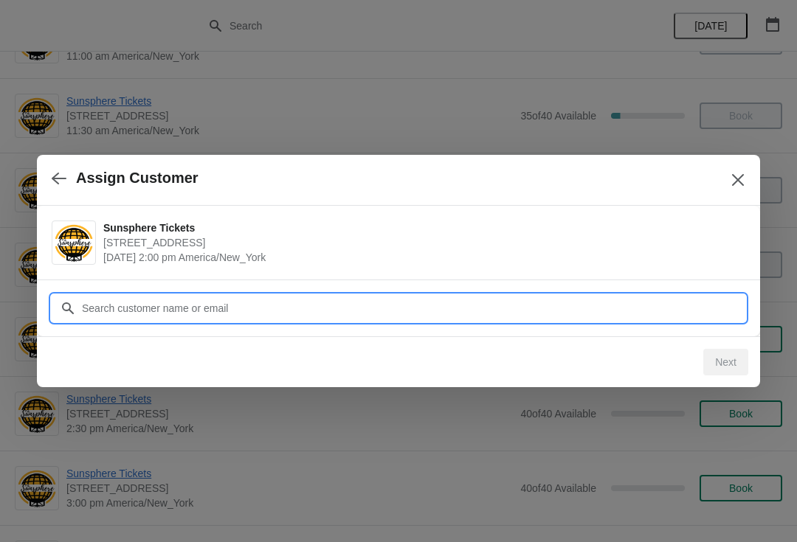
click at [439, 308] on input "Customer" at bounding box center [413, 308] width 664 height 27
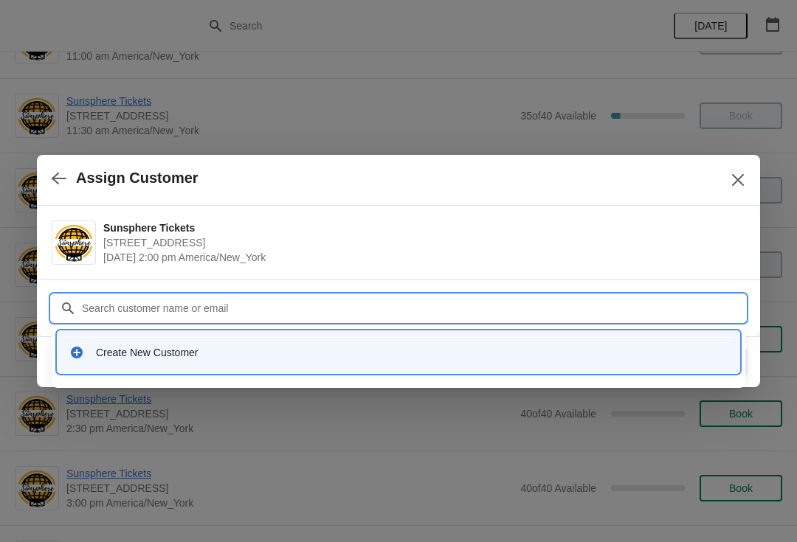
click at [359, 358] on div "Create New Customer" at bounding box center [412, 352] width 632 height 15
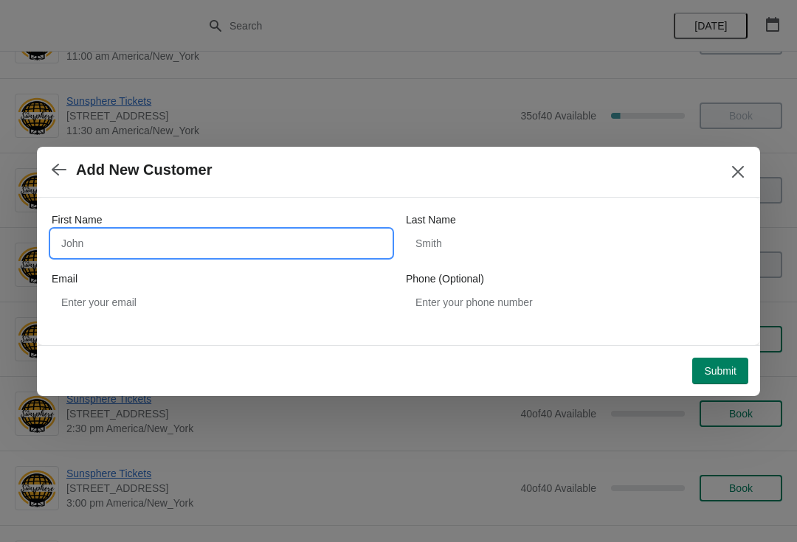
click at [234, 243] on input "First Name" at bounding box center [221, 243] width 339 height 27
type input "W"
click at [716, 367] on span "Submit" at bounding box center [720, 371] width 32 height 12
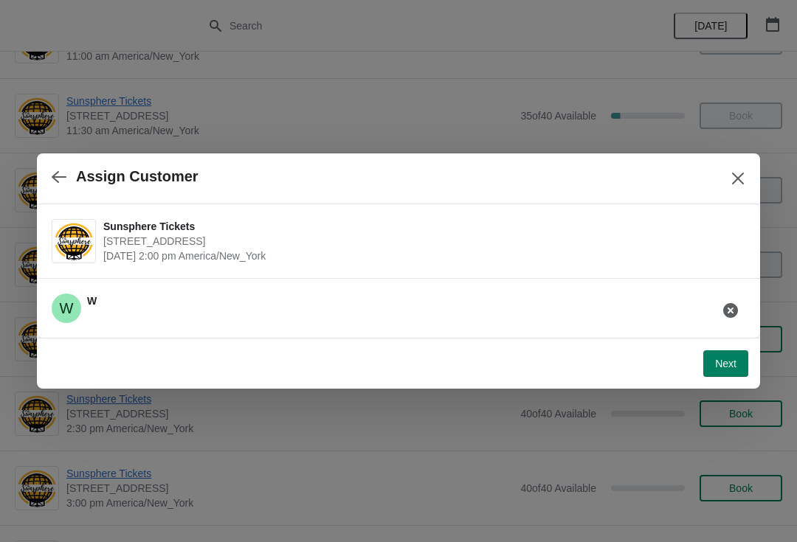
click at [705, 370] on button "Next" at bounding box center [725, 363] width 45 height 27
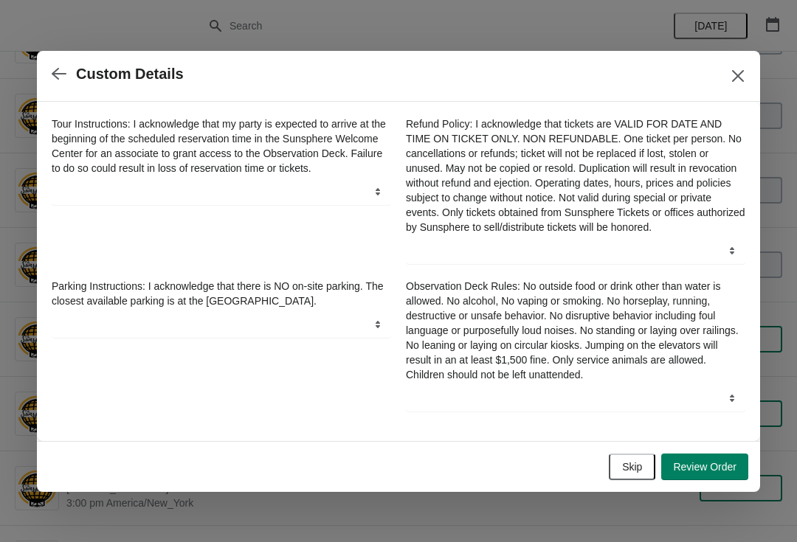
click at [725, 455] on div "Skip Review Order" at bounding box center [395, 464] width 705 height 32
click at [718, 480] on button "Review Order" at bounding box center [704, 467] width 87 height 27
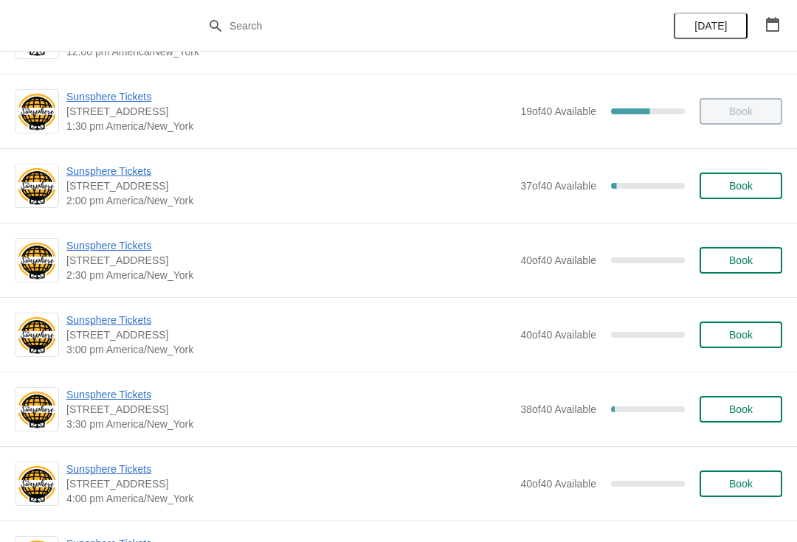
scroll to position [455, 0]
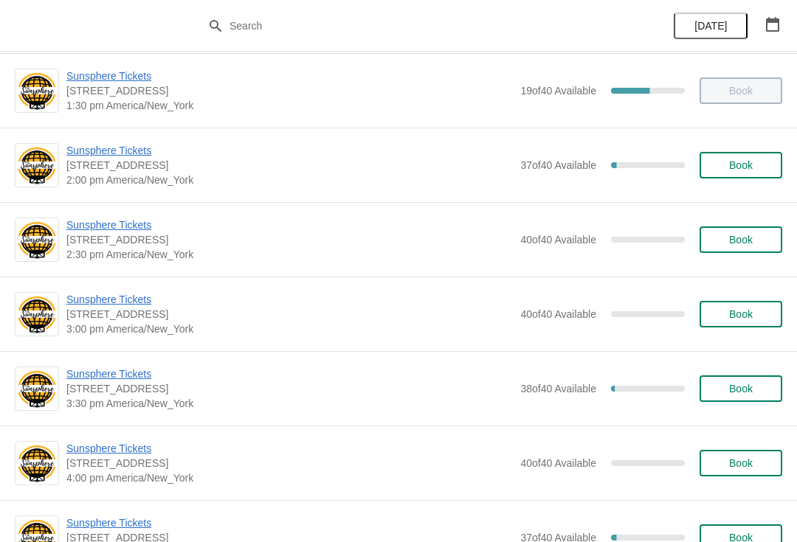
click at [747, 167] on span "Book" at bounding box center [741, 165] width 24 height 12
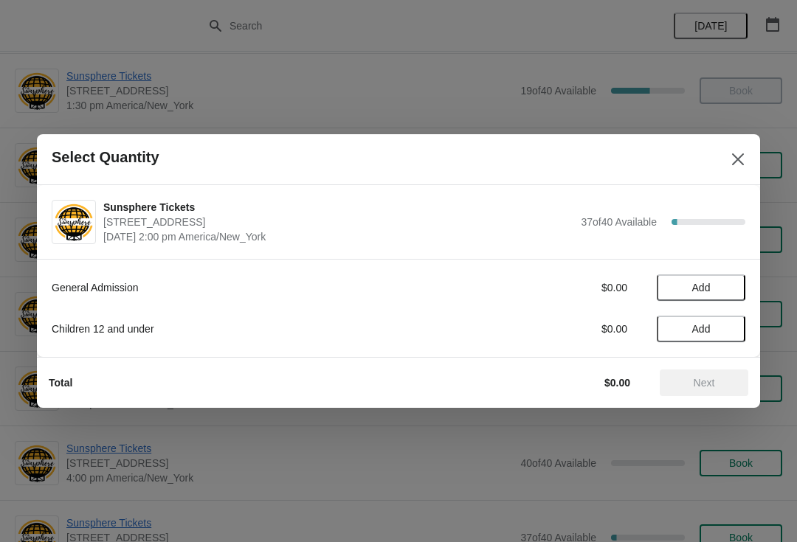
click at [707, 282] on span "Add" at bounding box center [701, 288] width 18 height 12
click at [711, 287] on div "1" at bounding box center [701, 287] width 89 height 15
click at [727, 288] on icon at bounding box center [726, 288] width 5 height 5
click at [732, 283] on icon at bounding box center [726, 287] width 15 height 15
click at [732, 280] on icon at bounding box center [726, 287] width 15 height 15
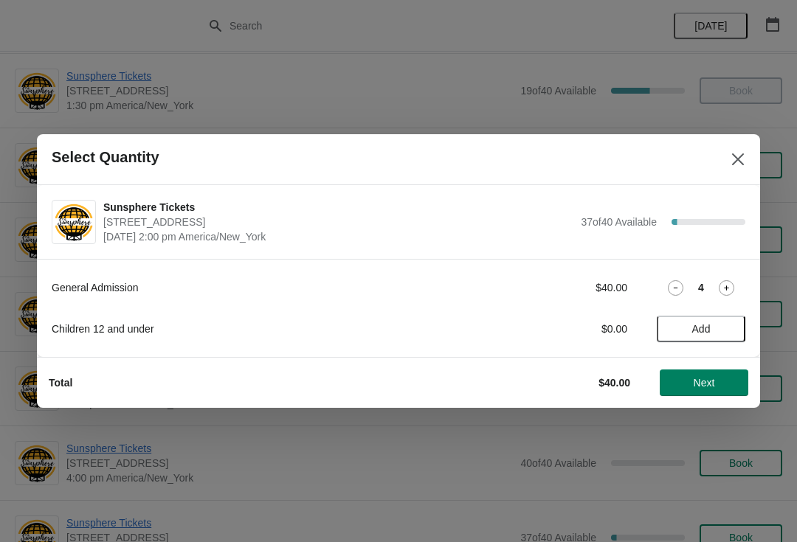
click at [711, 381] on span "Next" at bounding box center [704, 383] width 21 height 12
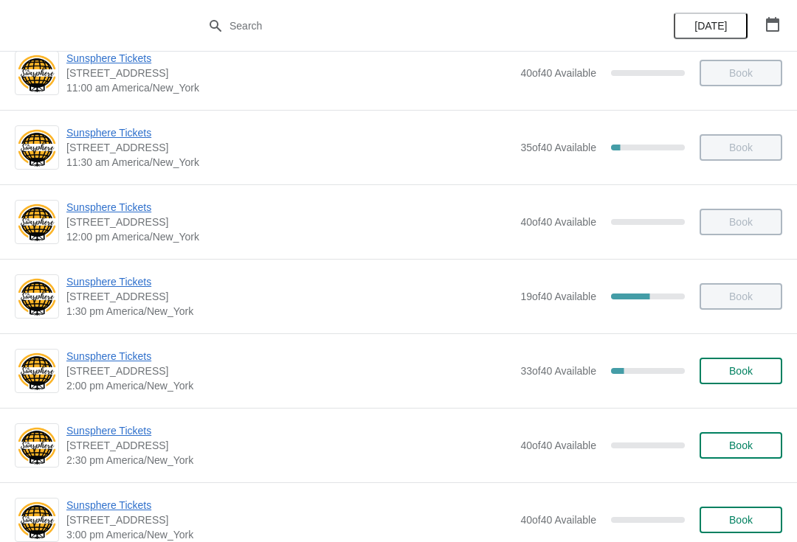
scroll to position [249, 0]
click at [727, 373] on span "Book" at bounding box center [741, 372] width 56 height 12
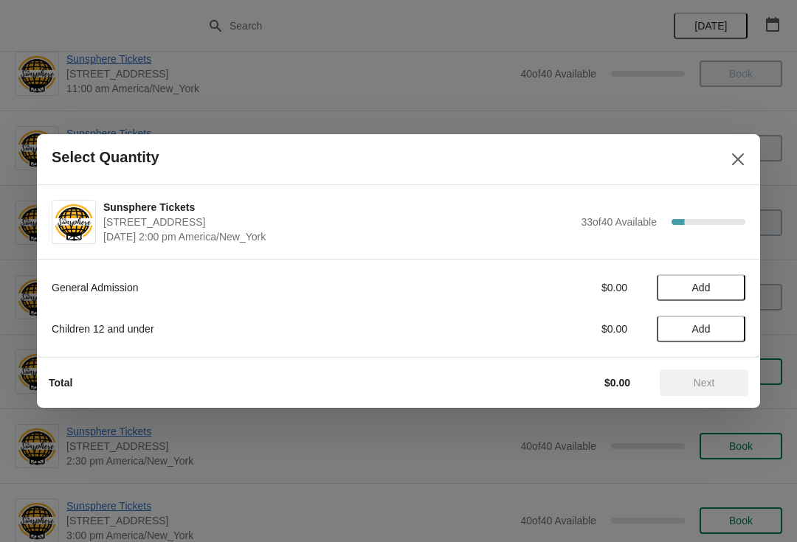
click at [725, 289] on span "Add" at bounding box center [701, 288] width 62 height 12
click at [726, 293] on icon at bounding box center [726, 287] width 15 height 15
click at [709, 383] on span "Next" at bounding box center [704, 383] width 21 height 12
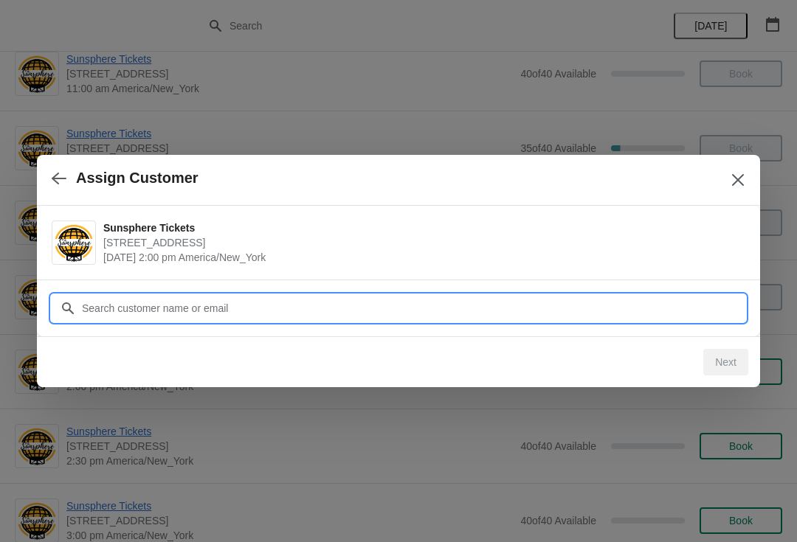
click at [584, 316] on input "Customer" at bounding box center [413, 308] width 664 height 27
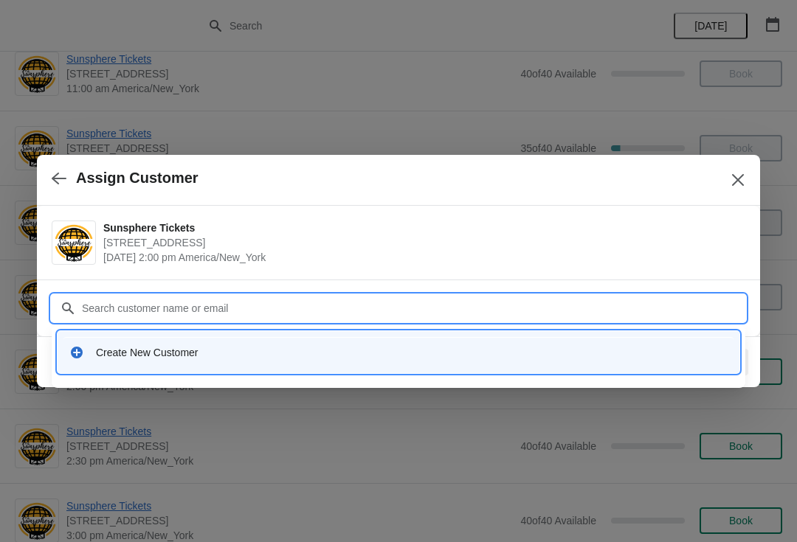
click at [229, 339] on div "Create New Customer" at bounding box center [398, 352] width 670 height 30
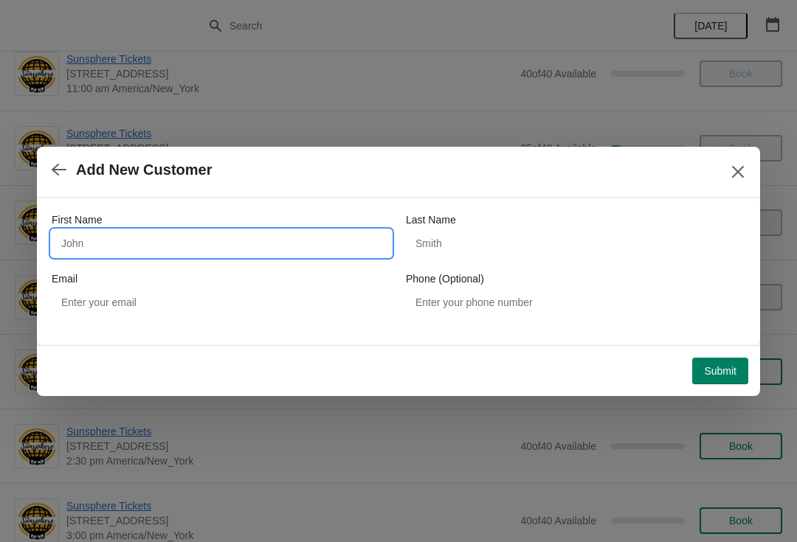
click at [189, 245] on input "First Name" at bounding box center [221, 243] width 339 height 27
type input "W"
click at [715, 362] on button "Submit" at bounding box center [720, 371] width 56 height 27
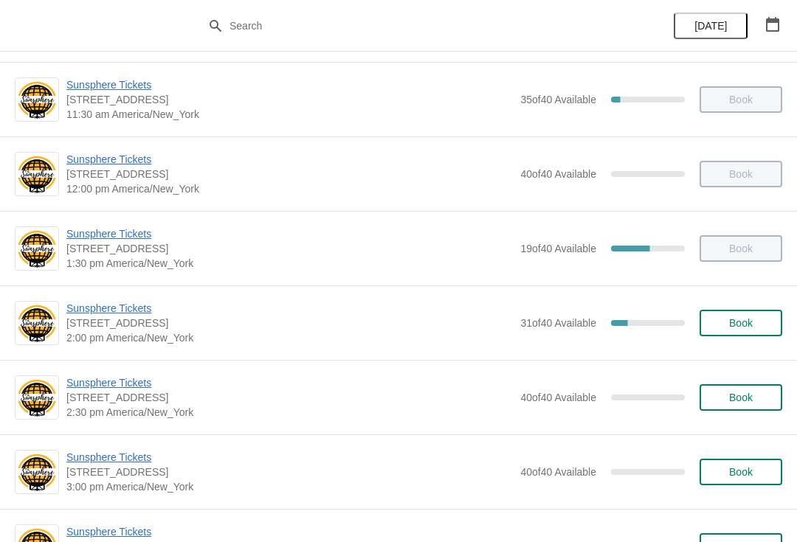
scroll to position [298, 0]
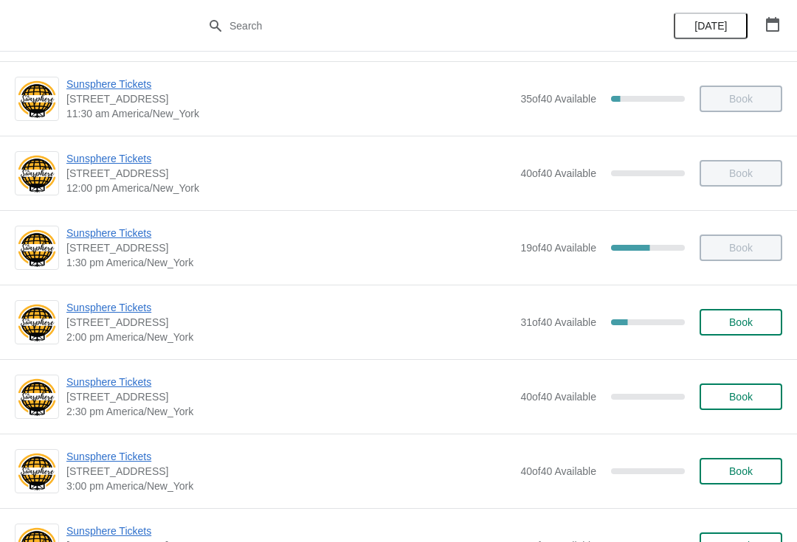
click at [725, 319] on span "Book" at bounding box center [741, 323] width 56 height 12
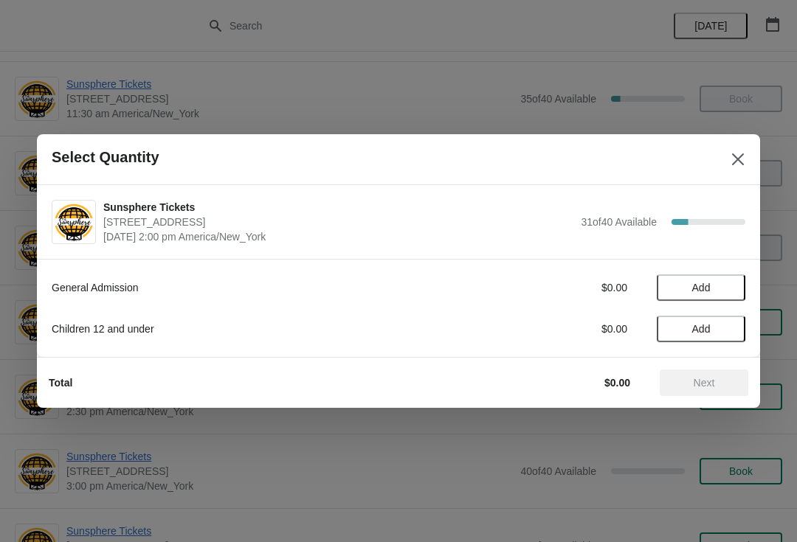
click at [702, 287] on span "Add" at bounding box center [701, 288] width 18 height 12
click at [725, 287] on icon at bounding box center [726, 287] width 15 height 15
click at [722, 390] on button "Next" at bounding box center [704, 383] width 89 height 27
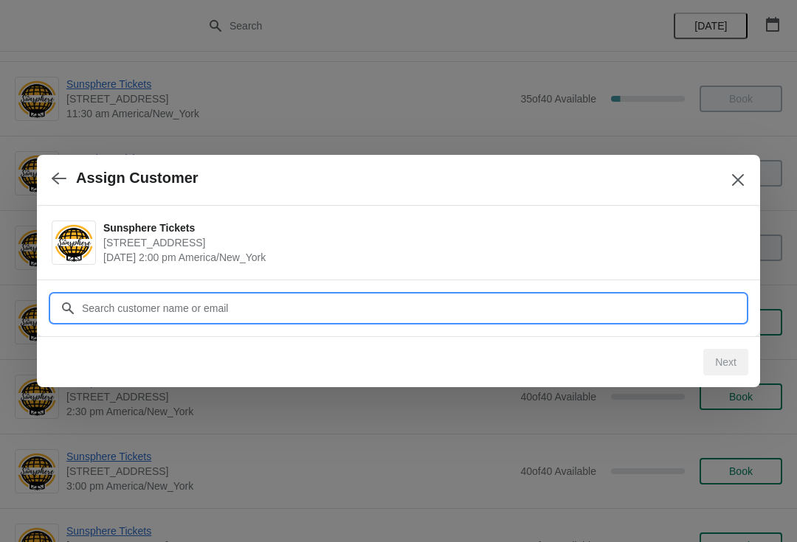
click at [387, 313] on input "Customer" at bounding box center [413, 308] width 664 height 27
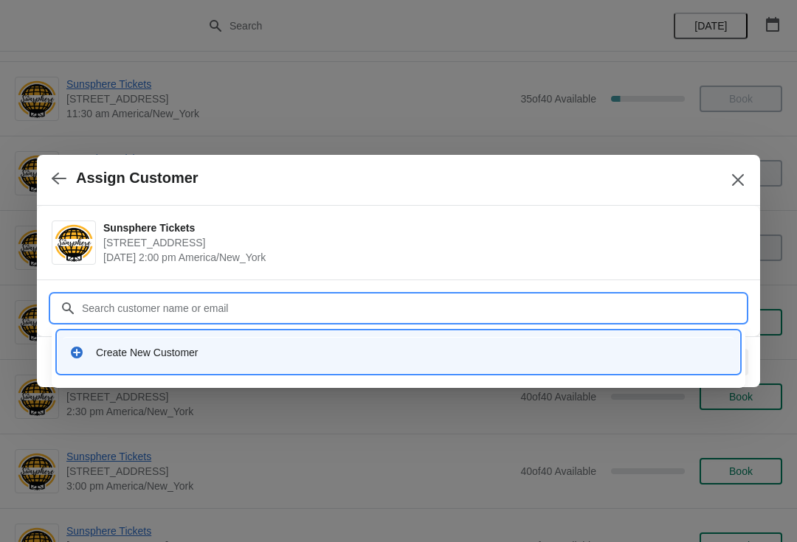
click at [277, 367] on div "Create New Customer" at bounding box center [399, 352] width 682 height 42
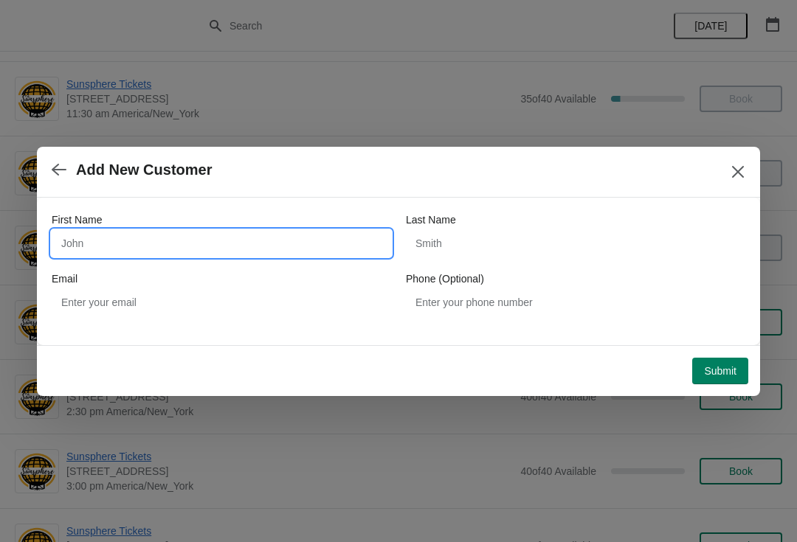
click at [179, 231] on input "First Name" at bounding box center [221, 243] width 339 height 27
type input "W"
click at [716, 381] on button "Submit" at bounding box center [720, 371] width 56 height 27
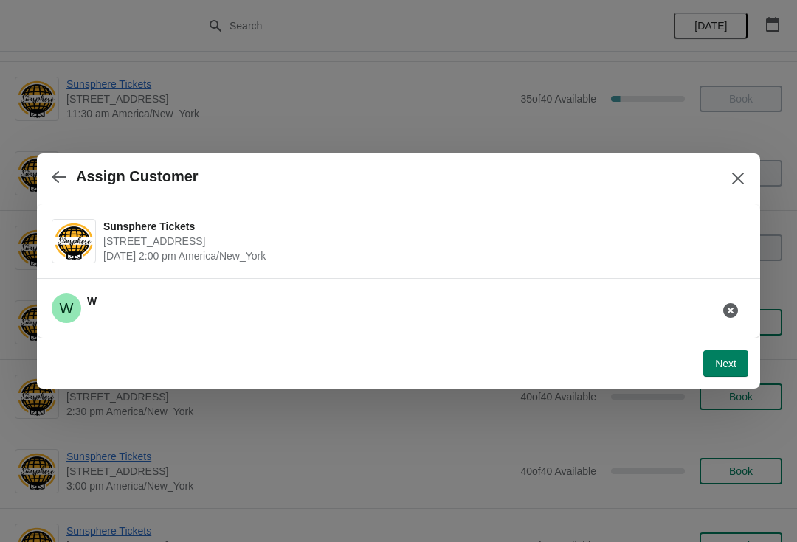
click at [723, 376] on button "Next" at bounding box center [725, 363] width 45 height 27
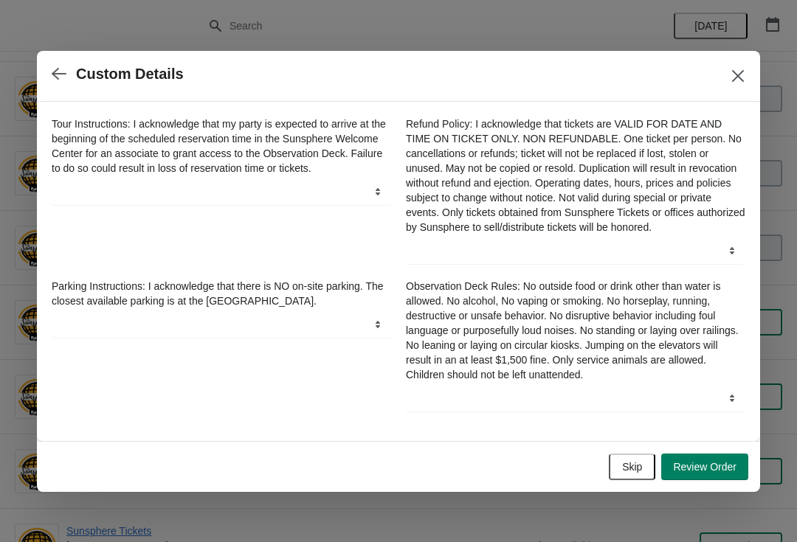
click at [711, 473] on span "Review Order" at bounding box center [704, 467] width 63 height 12
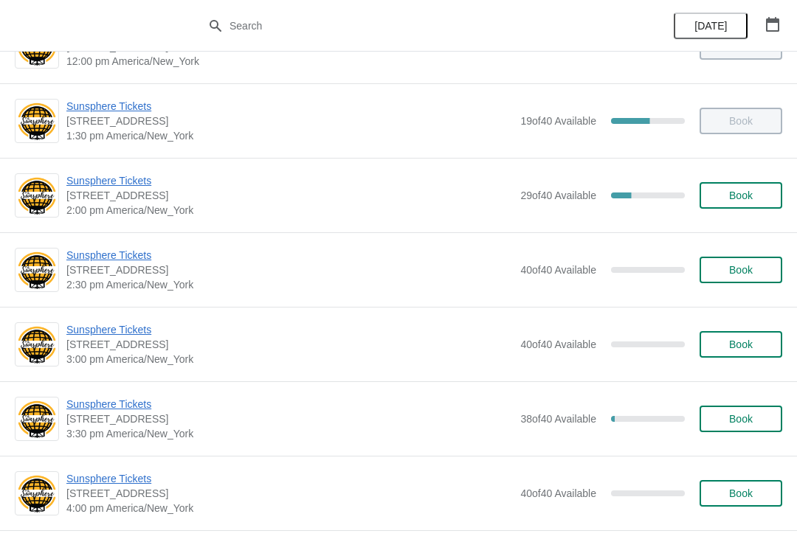
scroll to position [407, 0]
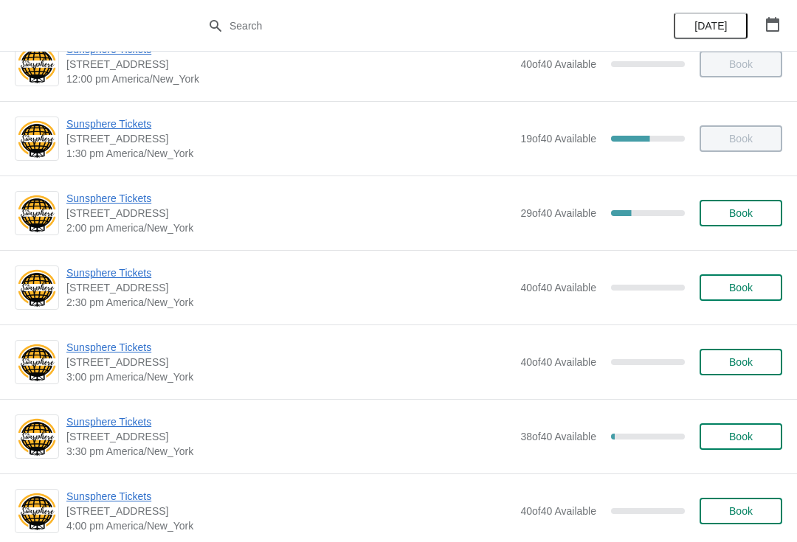
click at [739, 218] on span "Book" at bounding box center [741, 213] width 24 height 12
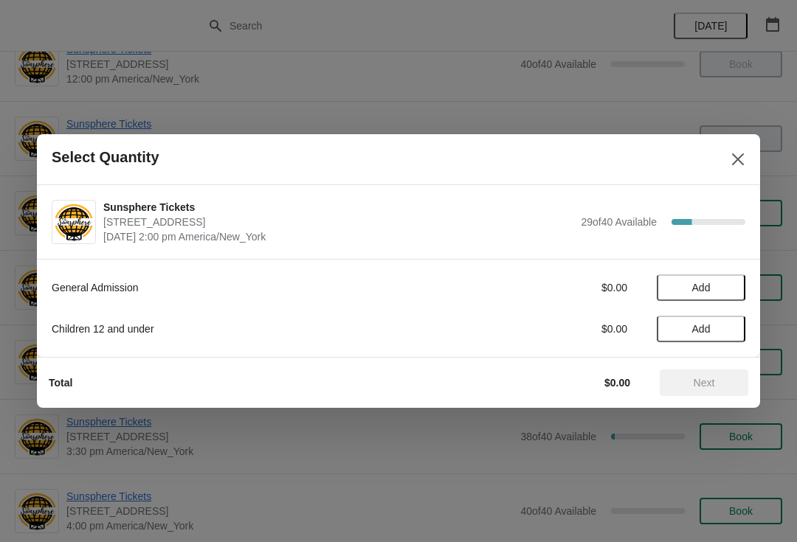
click at [715, 285] on span "Add" at bounding box center [701, 288] width 62 height 12
click at [726, 288] on icon at bounding box center [726, 288] width 5 height 5
click at [729, 288] on icon at bounding box center [726, 287] width 15 height 15
click at [730, 287] on icon at bounding box center [726, 287] width 15 height 15
click at [690, 388] on span "Next" at bounding box center [703, 383] width 65 height 12
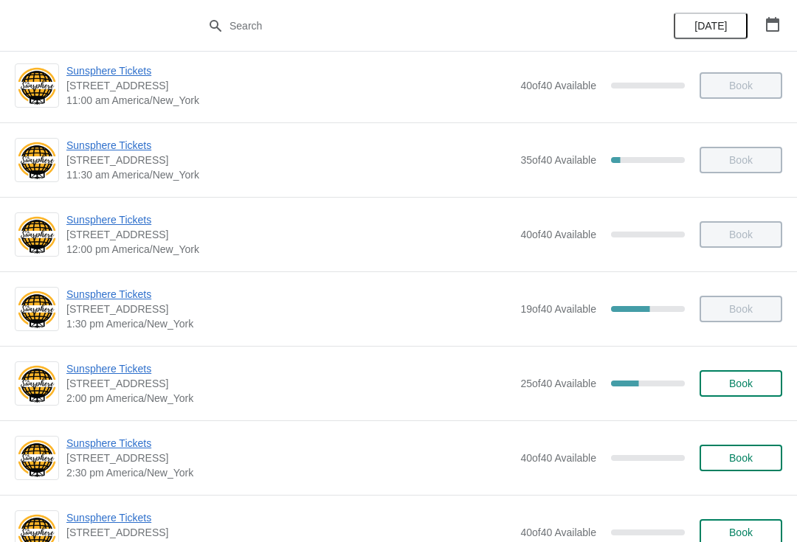
scroll to position [238, 0]
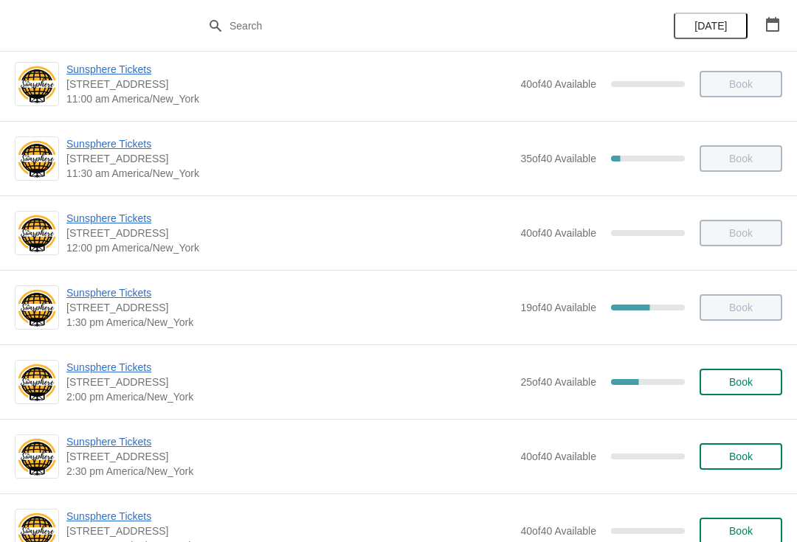
click at [731, 384] on span "Book" at bounding box center [741, 382] width 24 height 12
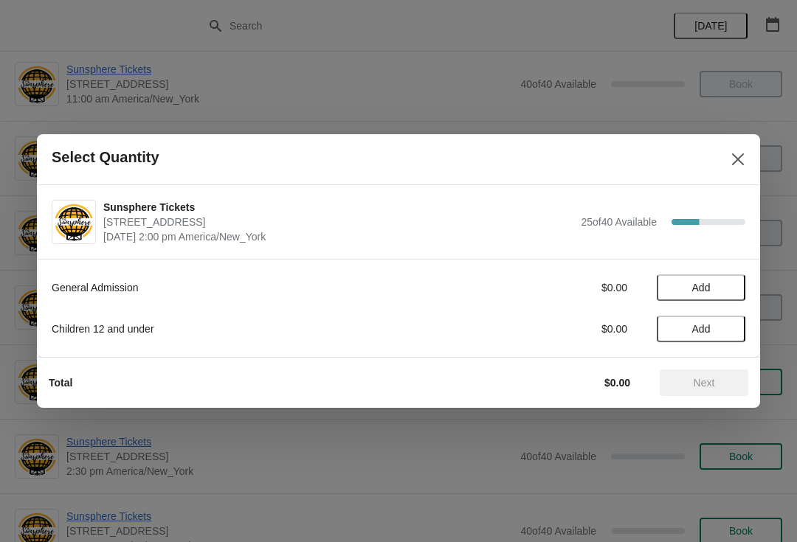
click at [723, 300] on button "Add" at bounding box center [701, 287] width 89 height 27
click at [720, 293] on icon at bounding box center [726, 287] width 15 height 15
click at [724, 294] on icon at bounding box center [726, 287] width 15 height 15
click at [689, 389] on button "Next" at bounding box center [704, 383] width 89 height 27
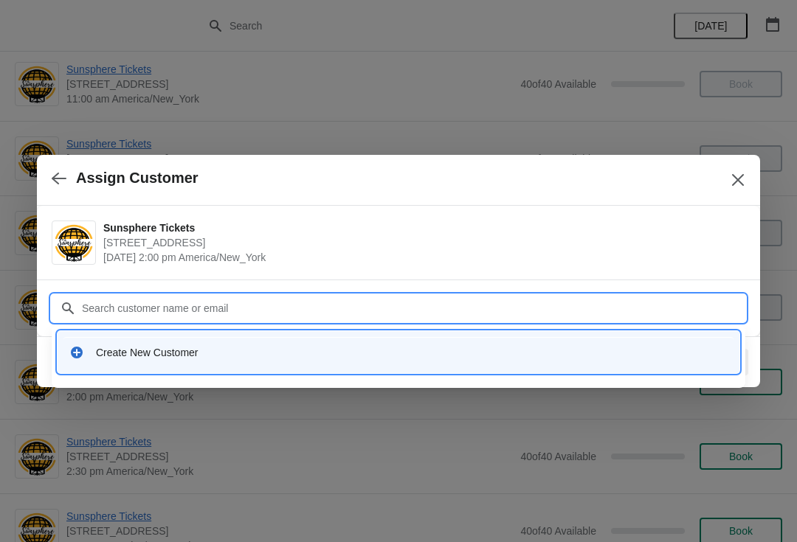
click at [277, 346] on div "Create New Customer" at bounding box center [412, 352] width 632 height 15
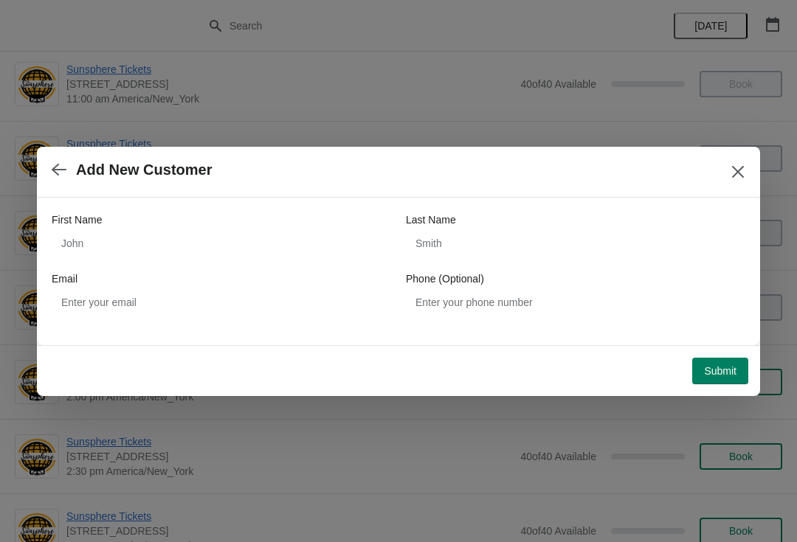
click at [148, 265] on div "First Name Last Name Email Phone (Optional)" at bounding box center [399, 263] width 694 height 103
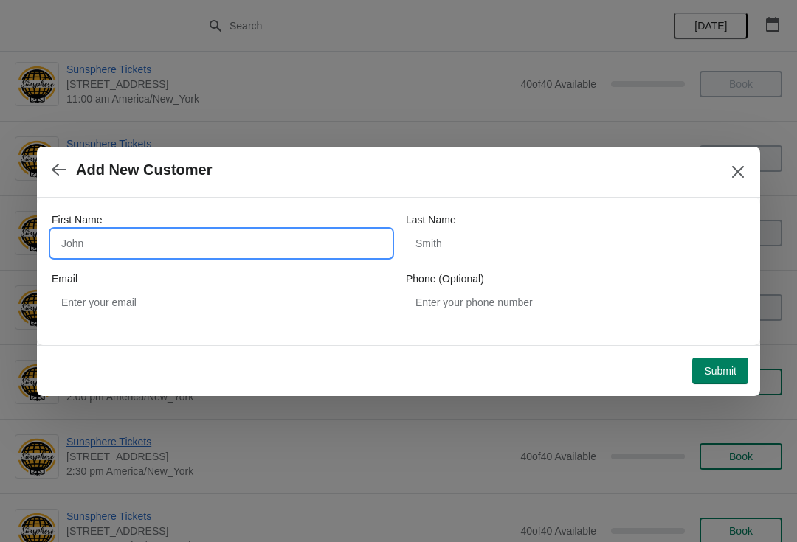
click at [141, 243] on input "First Name" at bounding box center [221, 243] width 339 height 27
type input "W"
click at [718, 354] on div "Submit" at bounding box center [395, 368] width 705 height 32
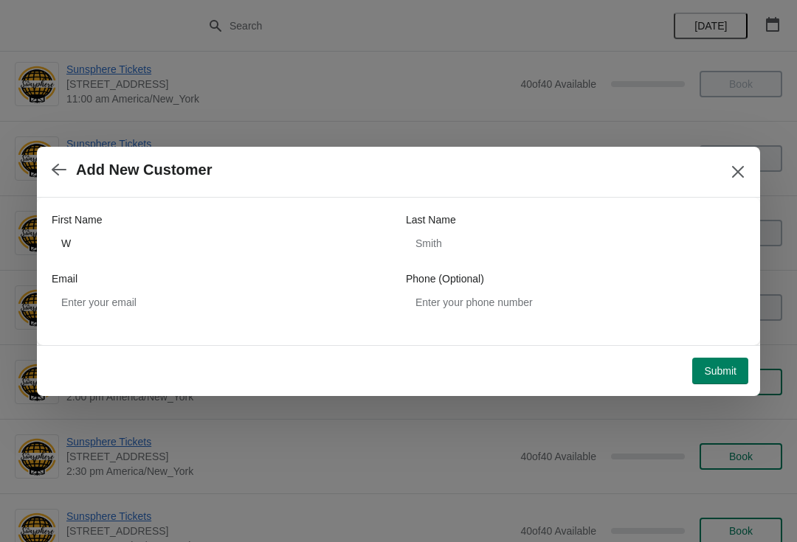
click at [713, 384] on button "Submit" at bounding box center [720, 371] width 56 height 27
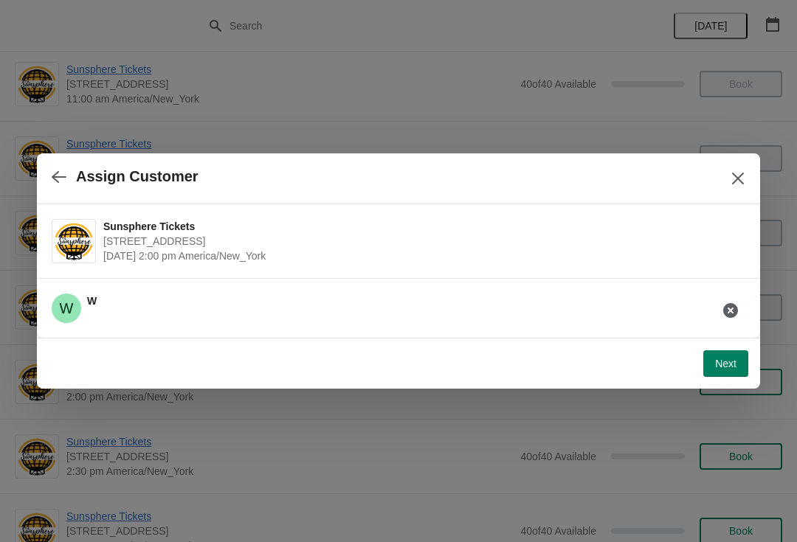
click at [730, 365] on span "Next" at bounding box center [725, 364] width 21 height 12
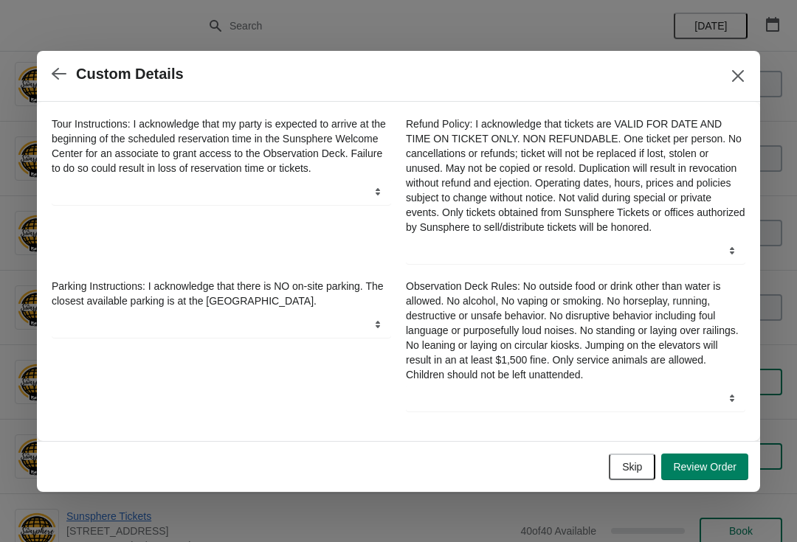
click at [636, 473] on span "Skip" at bounding box center [632, 467] width 20 height 12
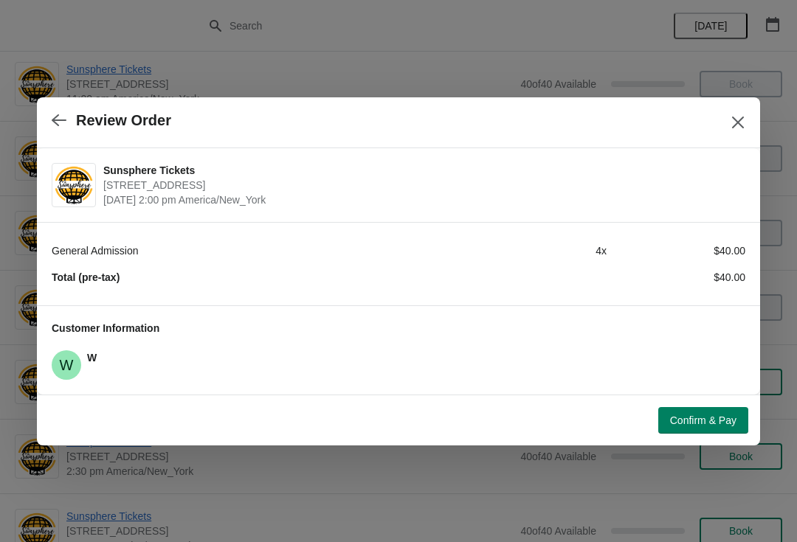
click at [687, 408] on button "Confirm & Pay" at bounding box center [703, 420] width 90 height 27
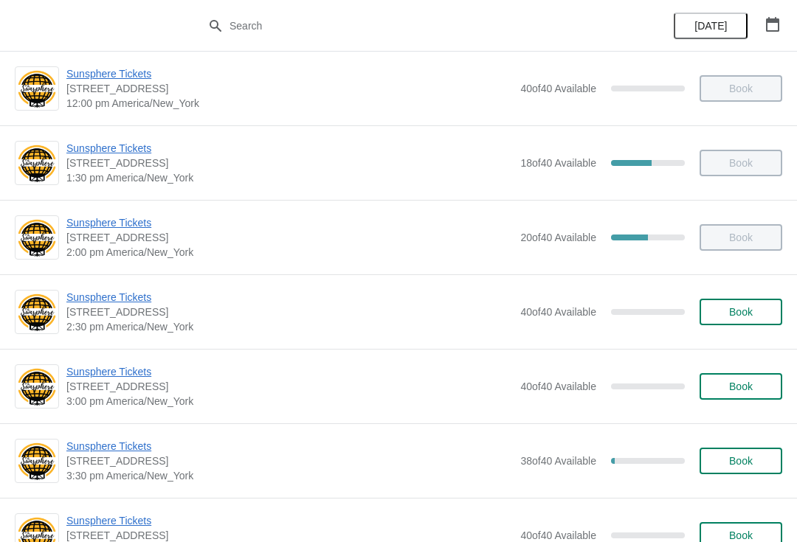
scroll to position [449, 0]
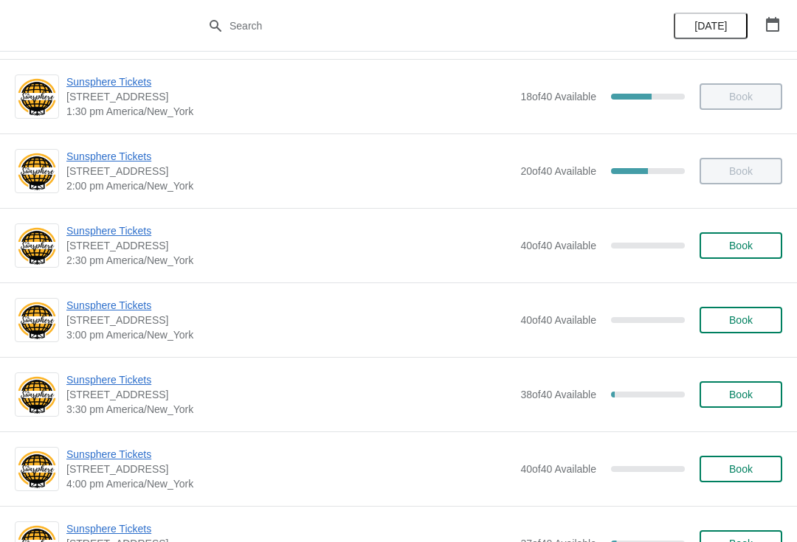
click at [733, 241] on span "Book" at bounding box center [741, 246] width 24 height 12
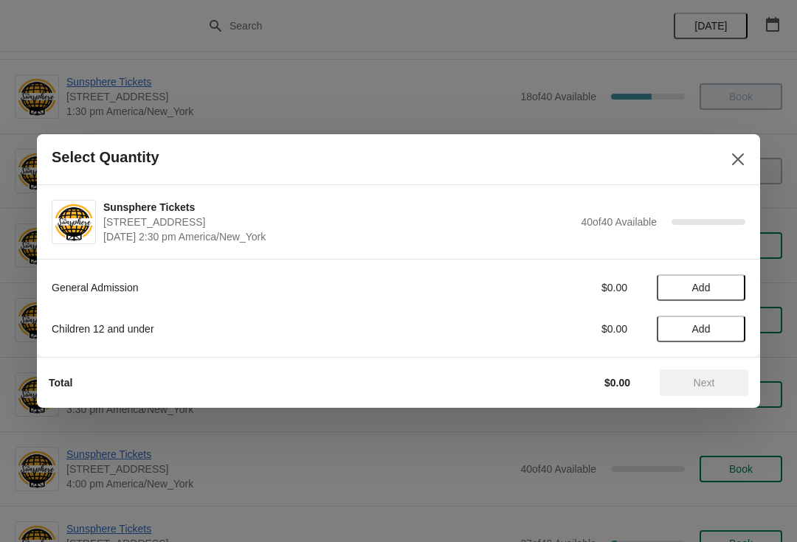
click at [733, 293] on button "Add" at bounding box center [701, 287] width 89 height 27
click at [726, 391] on button "Next" at bounding box center [704, 383] width 89 height 27
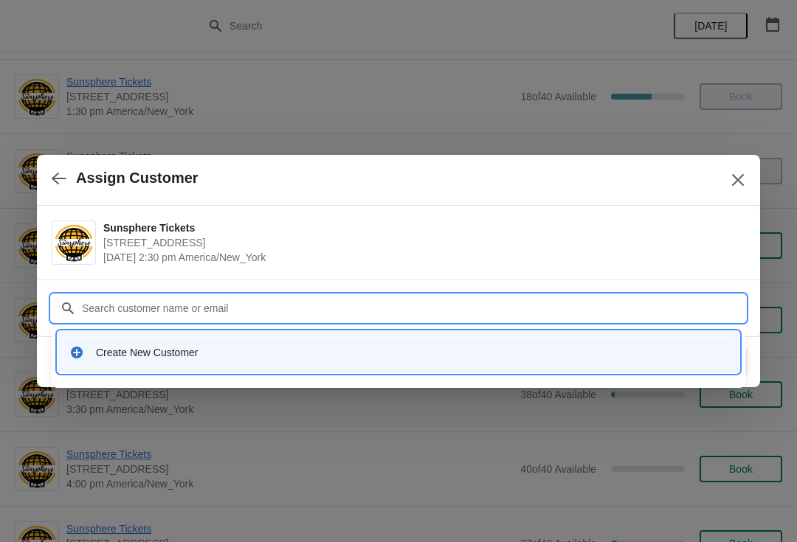
click at [260, 373] on div "Create New Customer" at bounding box center [399, 352] width 682 height 42
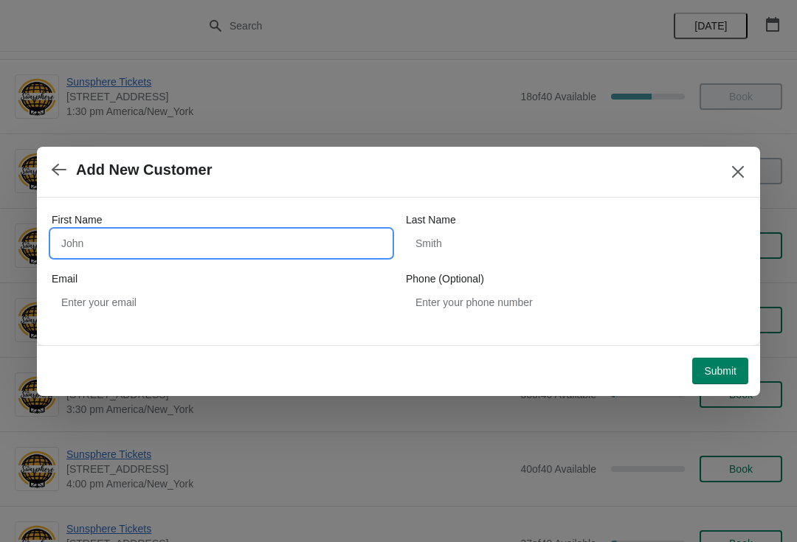
click at [188, 250] on input "First Name" at bounding box center [221, 243] width 339 height 27
type input "Walkin"
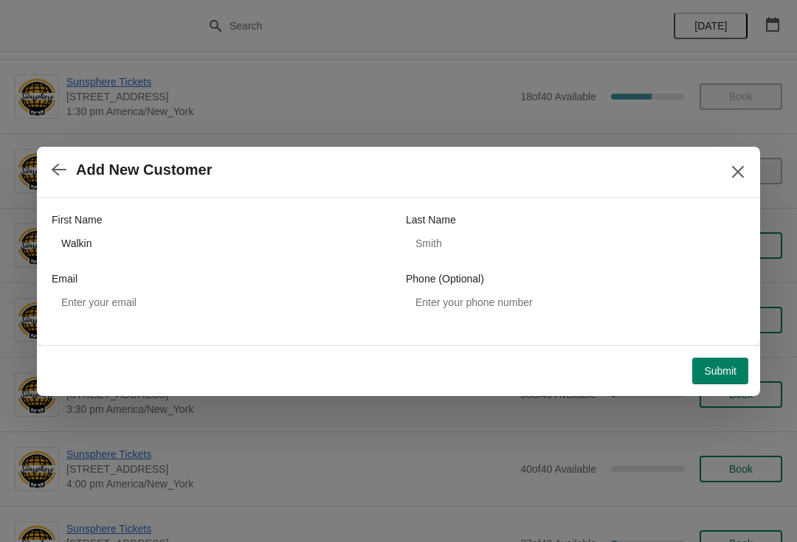
click at [720, 372] on span "Submit" at bounding box center [720, 371] width 32 height 12
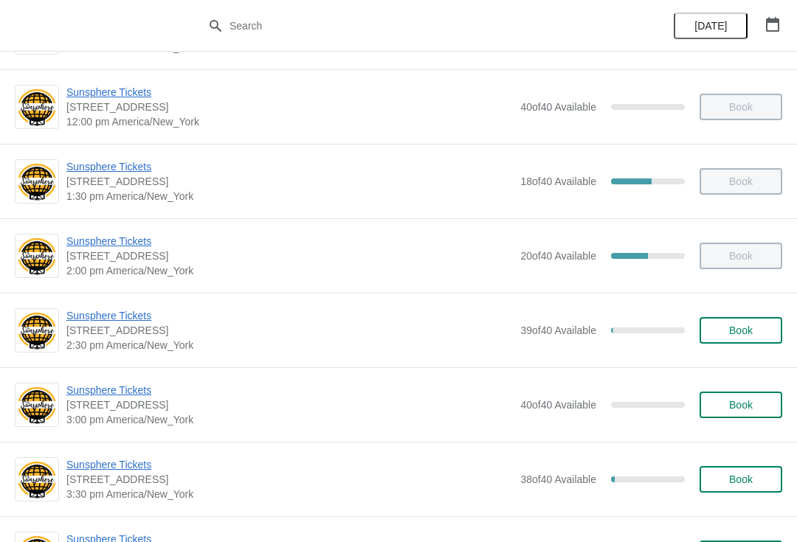
scroll to position [365, 0]
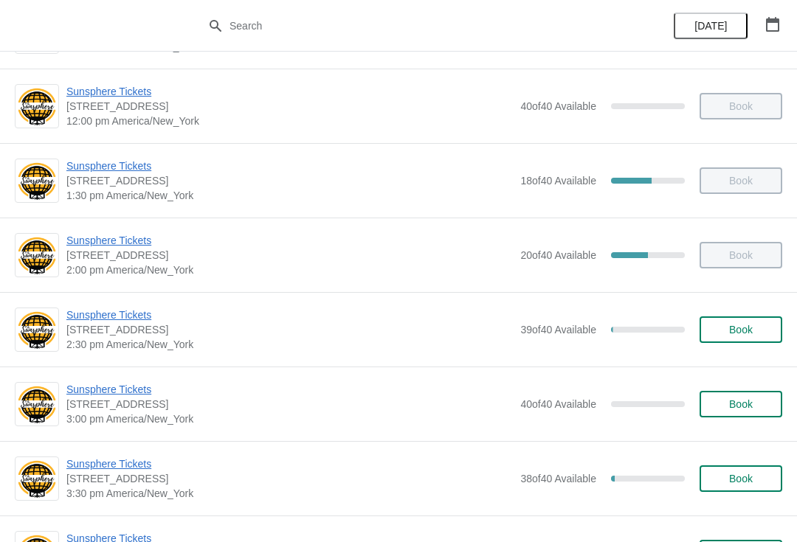
click at [749, 339] on button "Book" at bounding box center [740, 330] width 83 height 27
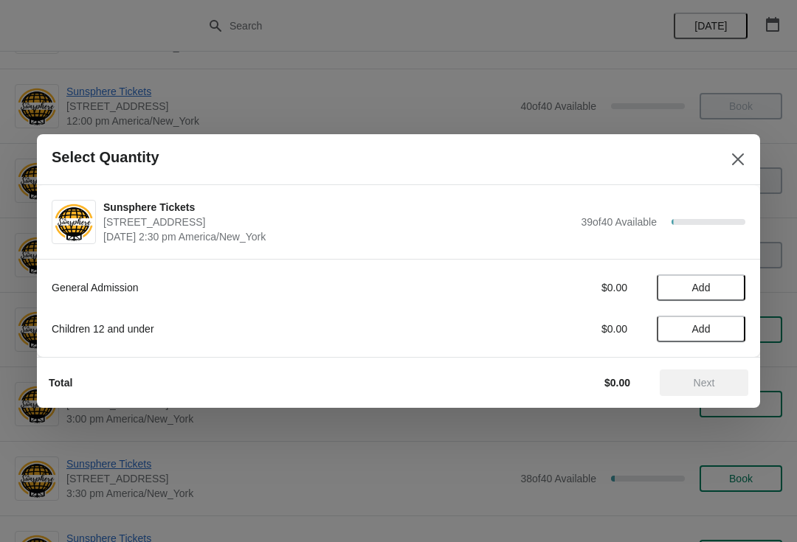
click at [718, 298] on button "Add" at bounding box center [701, 287] width 89 height 27
click at [727, 294] on icon at bounding box center [726, 287] width 15 height 15
click at [722, 294] on icon at bounding box center [726, 287] width 15 height 15
click at [723, 294] on icon at bounding box center [726, 287] width 15 height 15
click at [722, 293] on icon at bounding box center [726, 287] width 15 height 15
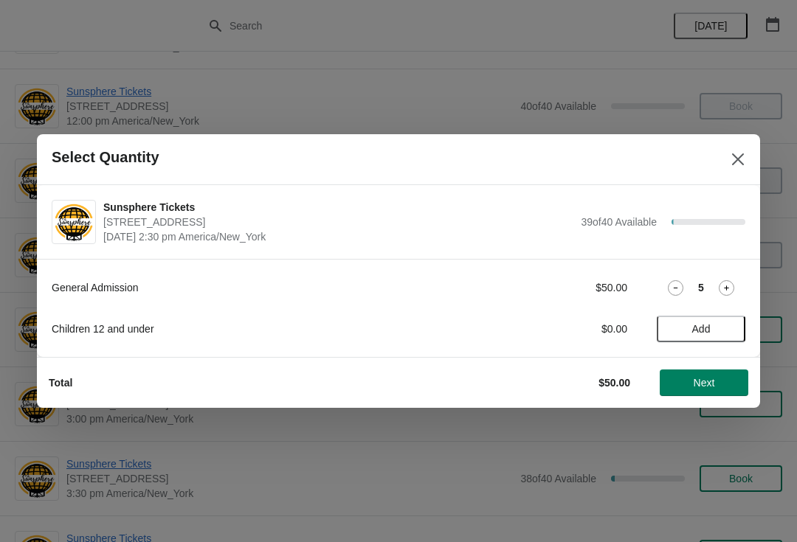
click at [719, 293] on icon at bounding box center [726, 287] width 15 height 15
click at [726, 293] on icon at bounding box center [726, 287] width 15 height 15
click at [725, 303] on div "General Admission $70.00 7 Children 12 and under $0.00 Add" at bounding box center [399, 301] width 694 height 83
click at [733, 303] on div "General Admission $70.00 7 Children 12 and under $0.00 Add" at bounding box center [399, 301] width 694 height 83
click at [730, 295] on icon at bounding box center [726, 287] width 15 height 15
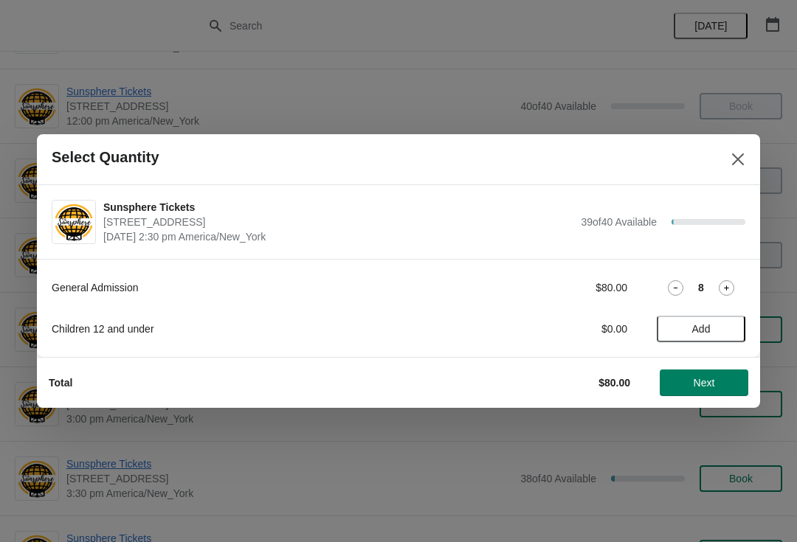
click at [722, 287] on icon at bounding box center [726, 287] width 15 height 15
click at [720, 292] on icon at bounding box center [726, 287] width 15 height 15
click at [730, 288] on icon at bounding box center [726, 287] width 15 height 15
click at [725, 288] on icon at bounding box center [726, 288] width 5 height 5
click at [728, 292] on icon at bounding box center [726, 287] width 15 height 15
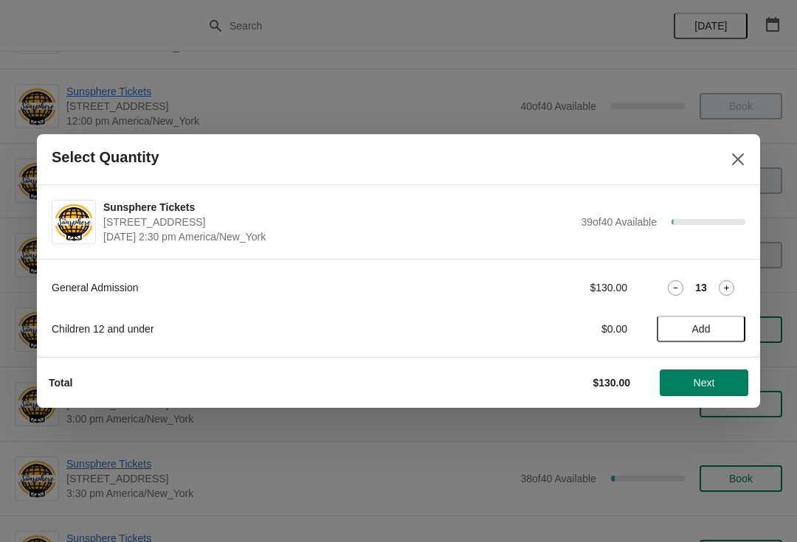
click at [725, 291] on icon at bounding box center [726, 287] width 15 height 15
click at [688, 378] on span "Next" at bounding box center [703, 383] width 65 height 12
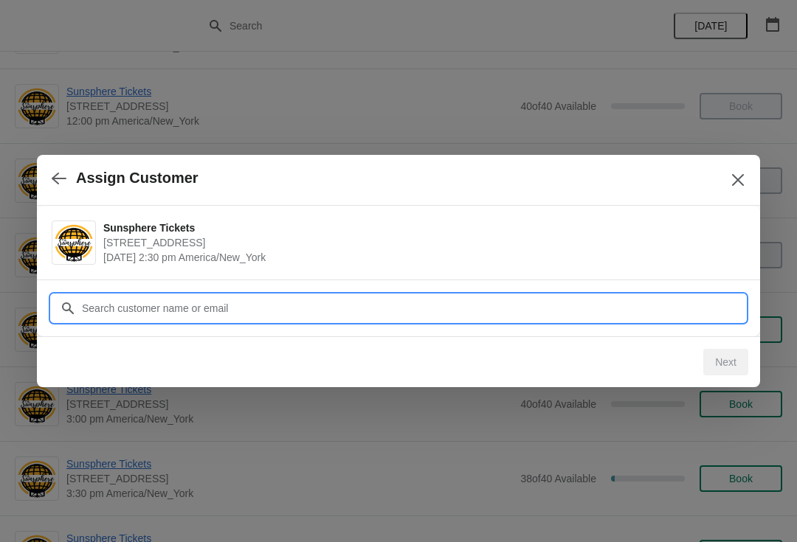
click at [601, 310] on input "Customer" at bounding box center [413, 308] width 664 height 27
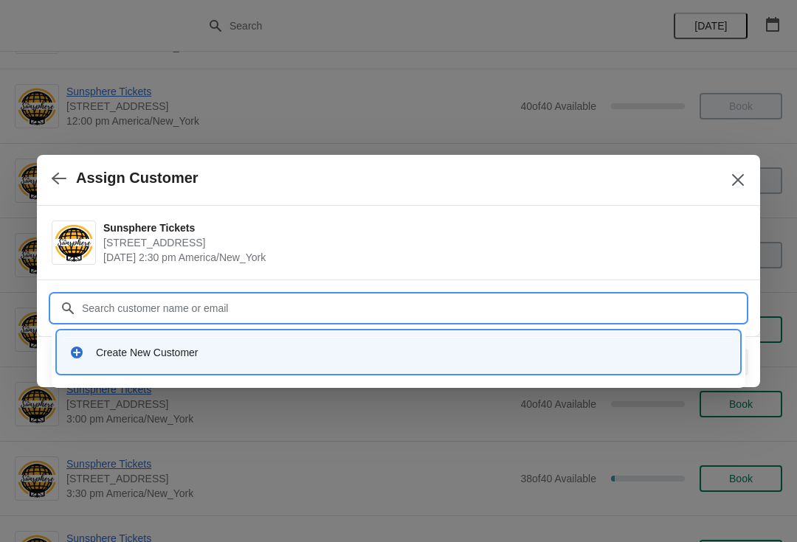
click at [243, 342] on div "Create New Customer" at bounding box center [398, 352] width 670 height 30
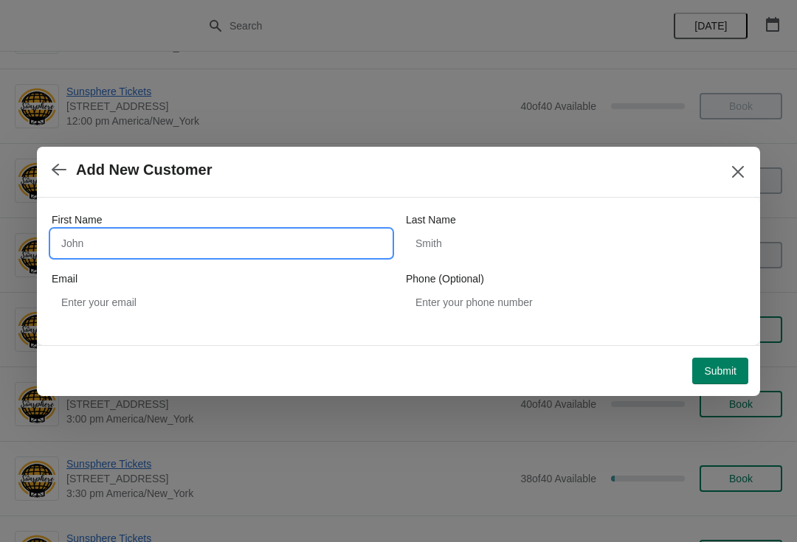
click at [218, 252] on input "First Name" at bounding box center [221, 243] width 339 height 27
type input "W"
click at [719, 358] on button "Submit" at bounding box center [720, 371] width 56 height 27
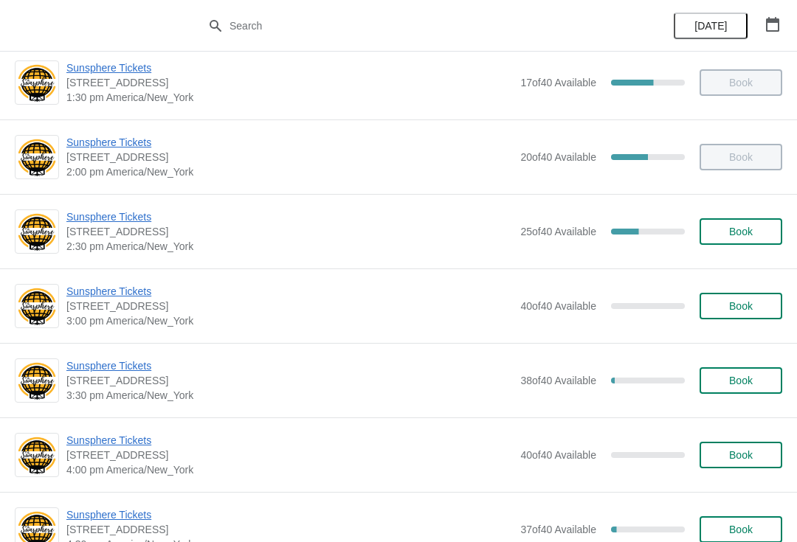
scroll to position [446, 0]
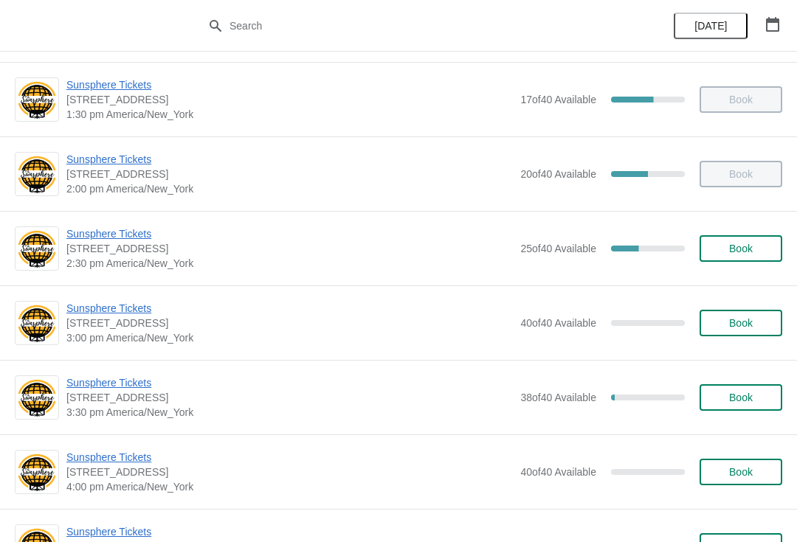
click at [751, 248] on span "Book" at bounding box center [741, 249] width 24 height 12
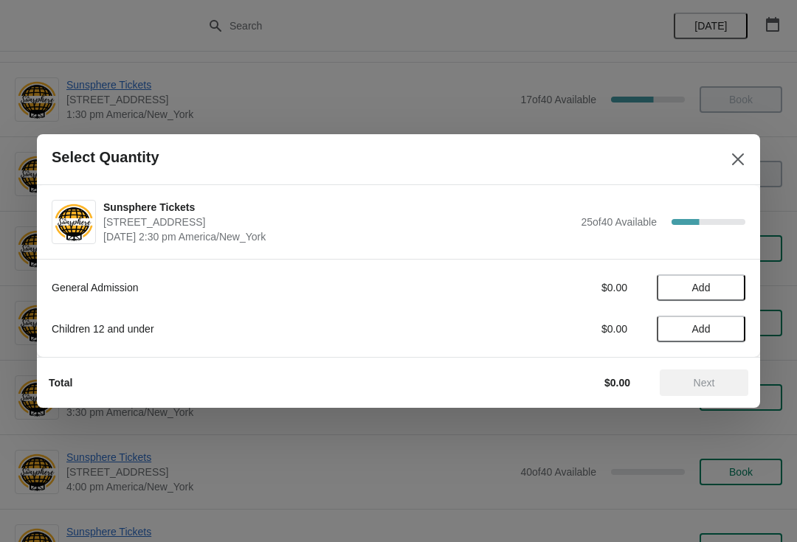
click at [713, 294] on button "Add" at bounding box center [701, 287] width 89 height 27
click at [722, 285] on icon at bounding box center [726, 287] width 15 height 15
click at [708, 374] on button "Next" at bounding box center [704, 383] width 89 height 27
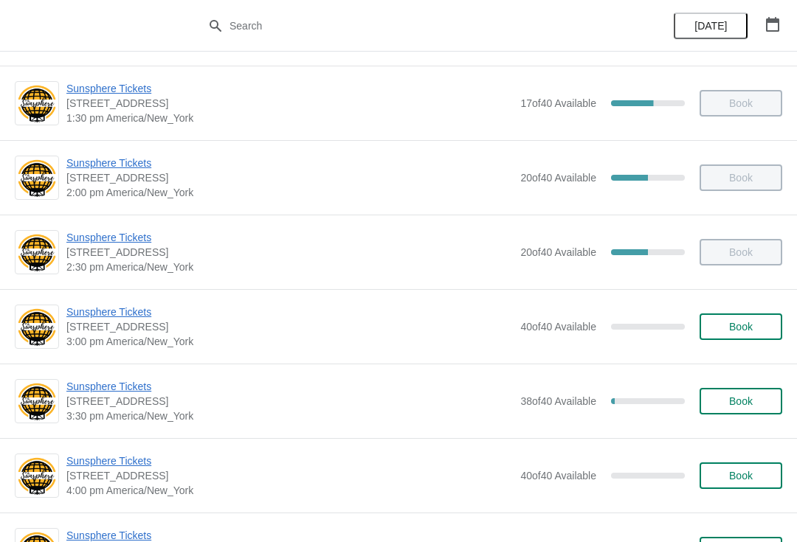
scroll to position [445, 0]
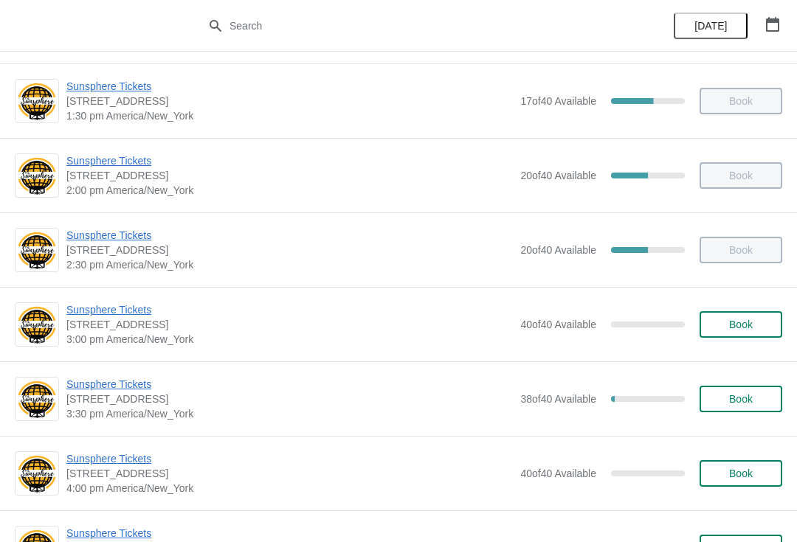
click at [734, 331] on span "Book" at bounding box center [741, 325] width 24 height 12
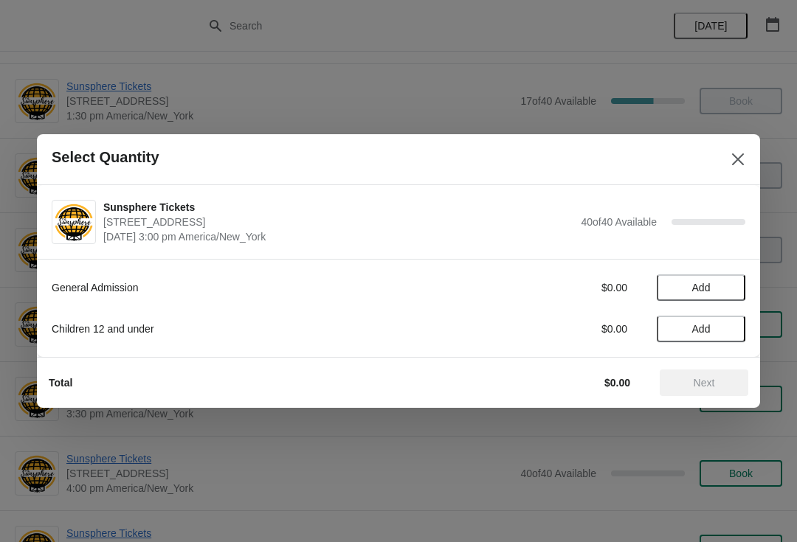
click at [696, 289] on span "Add" at bounding box center [701, 288] width 18 height 12
click at [713, 382] on span "Next" at bounding box center [704, 383] width 21 height 12
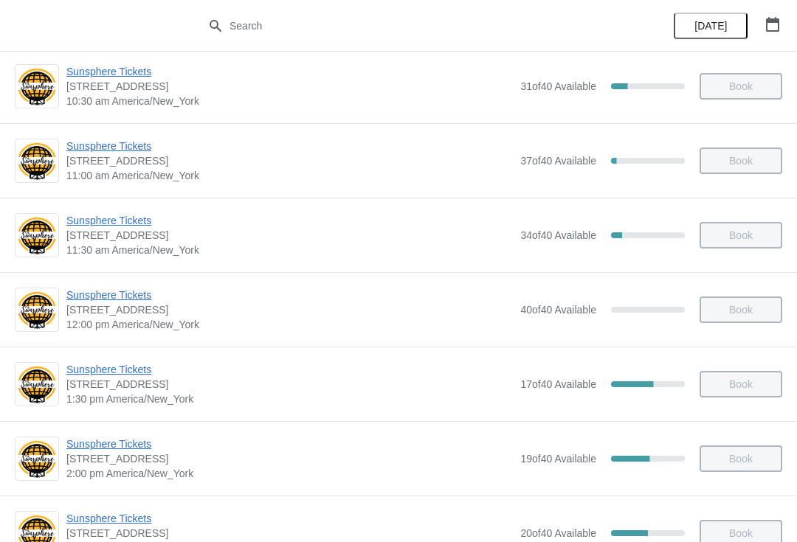
scroll to position [311, 0]
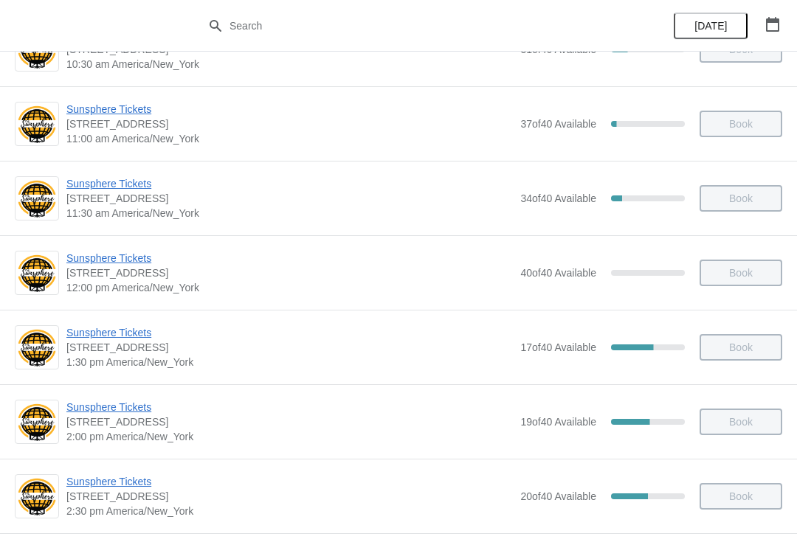
scroll to position [240, 0]
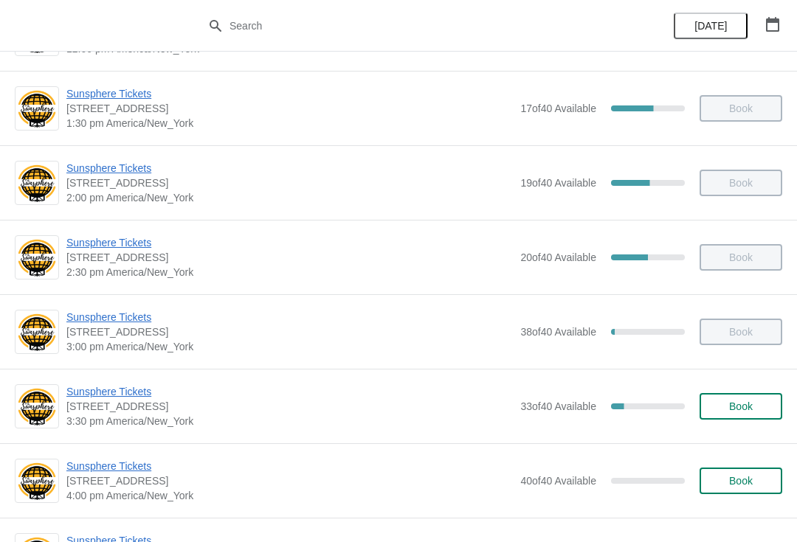
scroll to position [454, 0]
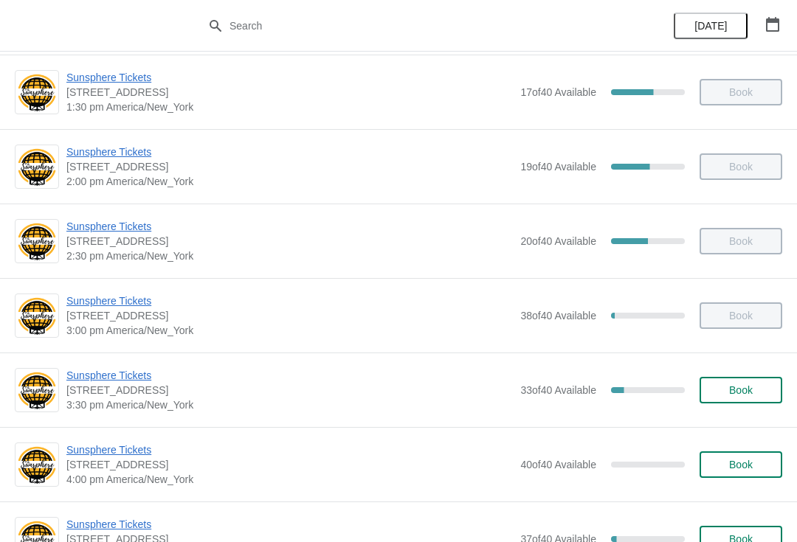
click at [732, 383] on button "Book" at bounding box center [740, 390] width 83 height 27
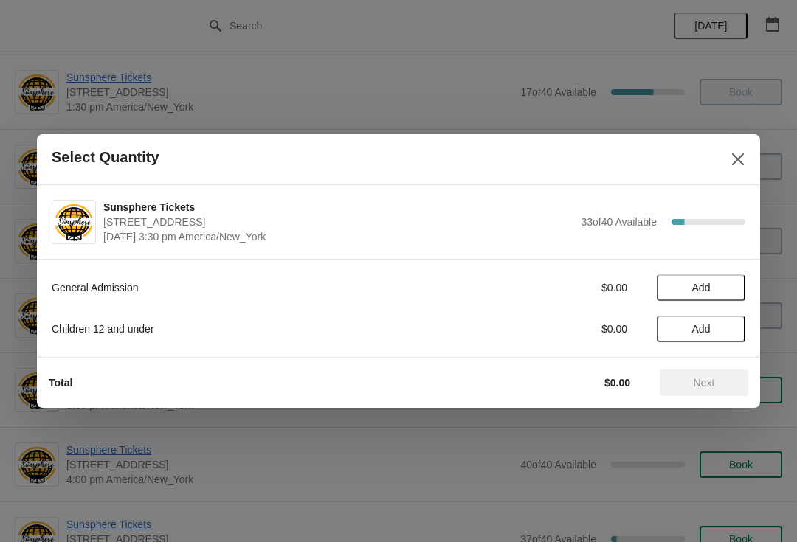
click at [733, 281] on button "Add" at bounding box center [701, 287] width 89 height 27
click at [715, 291] on div "1" at bounding box center [701, 287] width 89 height 15
click at [730, 290] on icon at bounding box center [726, 287] width 15 height 15
click at [698, 383] on span "Next" at bounding box center [704, 383] width 21 height 12
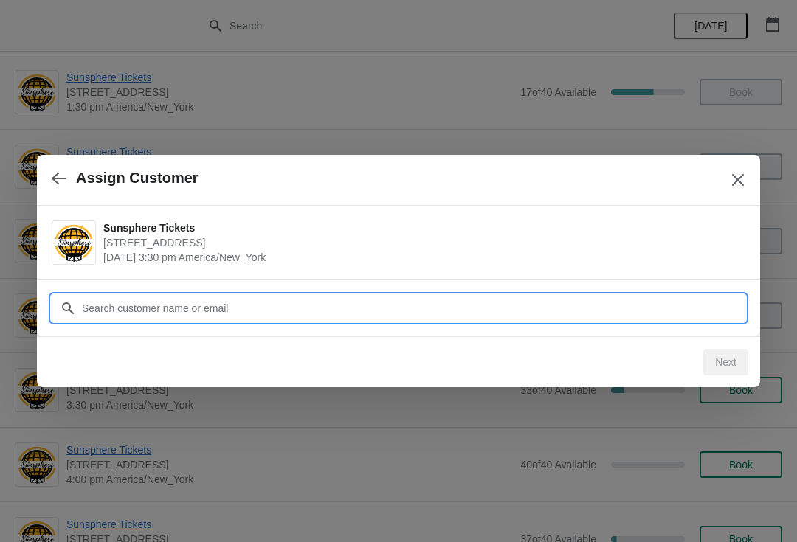
click at [589, 302] on input "Customer" at bounding box center [413, 308] width 664 height 27
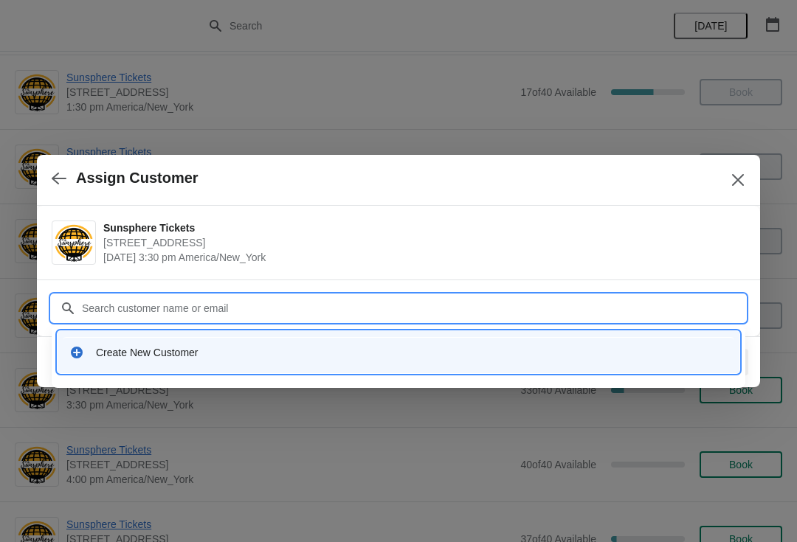
click at [193, 338] on div "Create New Customer" at bounding box center [398, 352] width 670 height 30
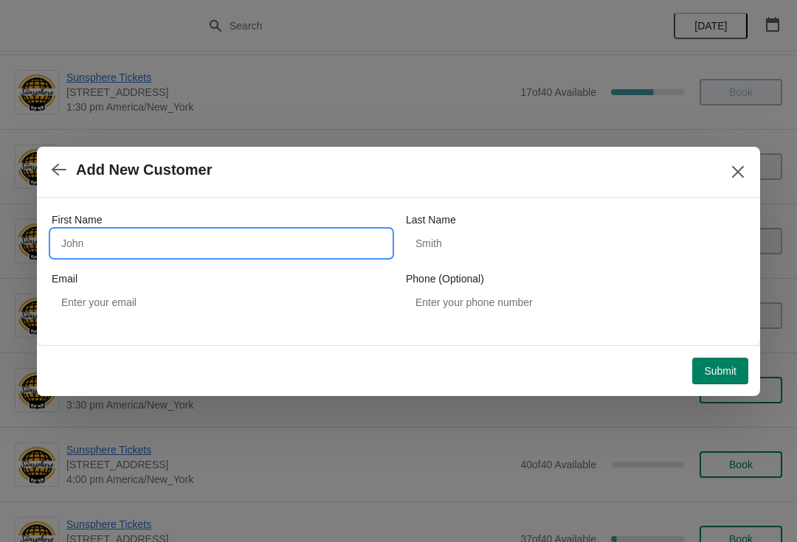
click at [201, 255] on input "First Name" at bounding box center [221, 243] width 339 height 27
type input "W"
click at [711, 360] on button "Submit" at bounding box center [720, 371] width 56 height 27
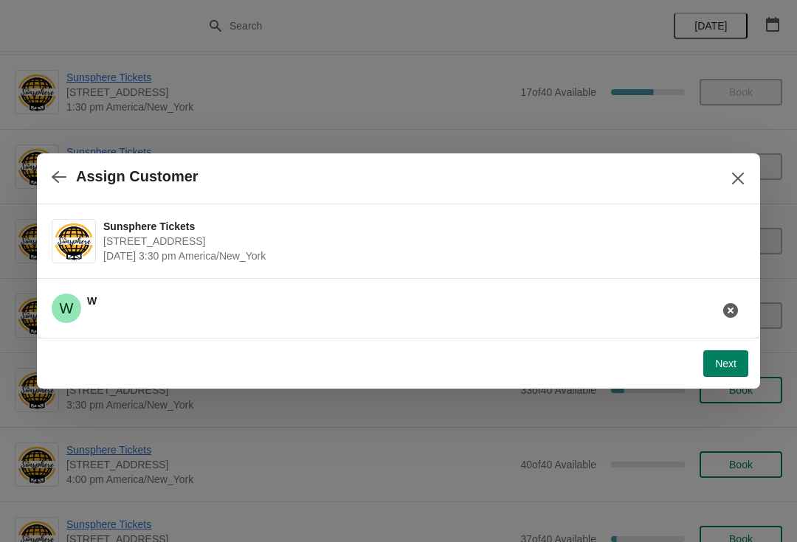
click at [55, 184] on icon "button" at bounding box center [59, 177] width 15 height 15
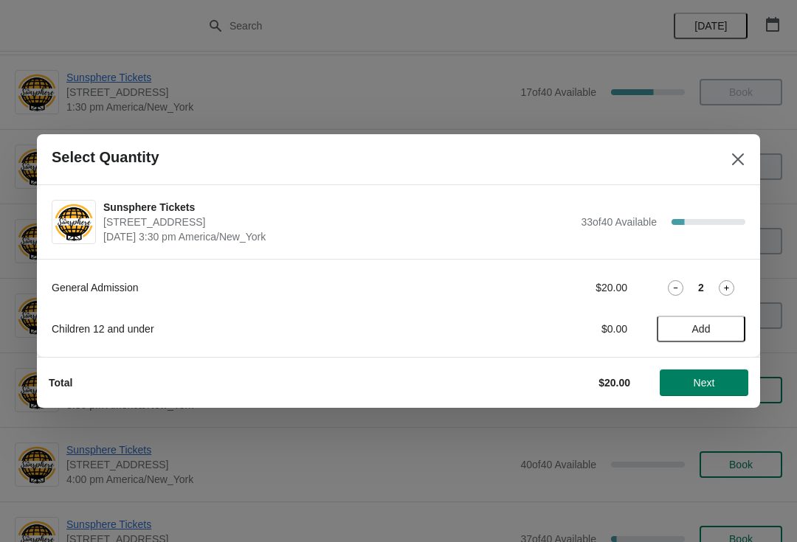
click at [720, 330] on span "Add" at bounding box center [701, 329] width 62 height 12
click at [720, 387] on span "Next" at bounding box center [703, 383] width 65 height 12
